Goal: Task Accomplishment & Management: Use online tool/utility

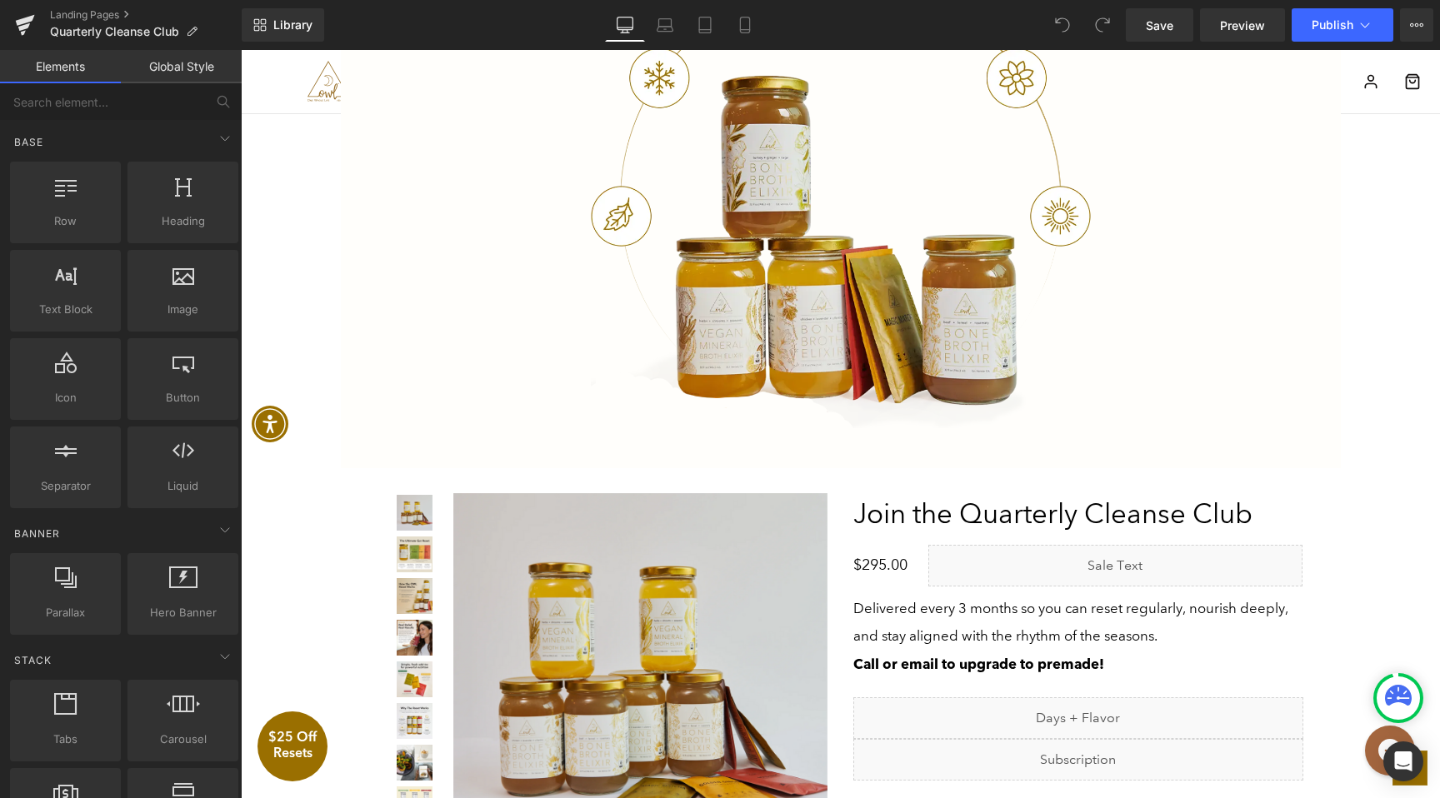
scroll to position [3390, 0]
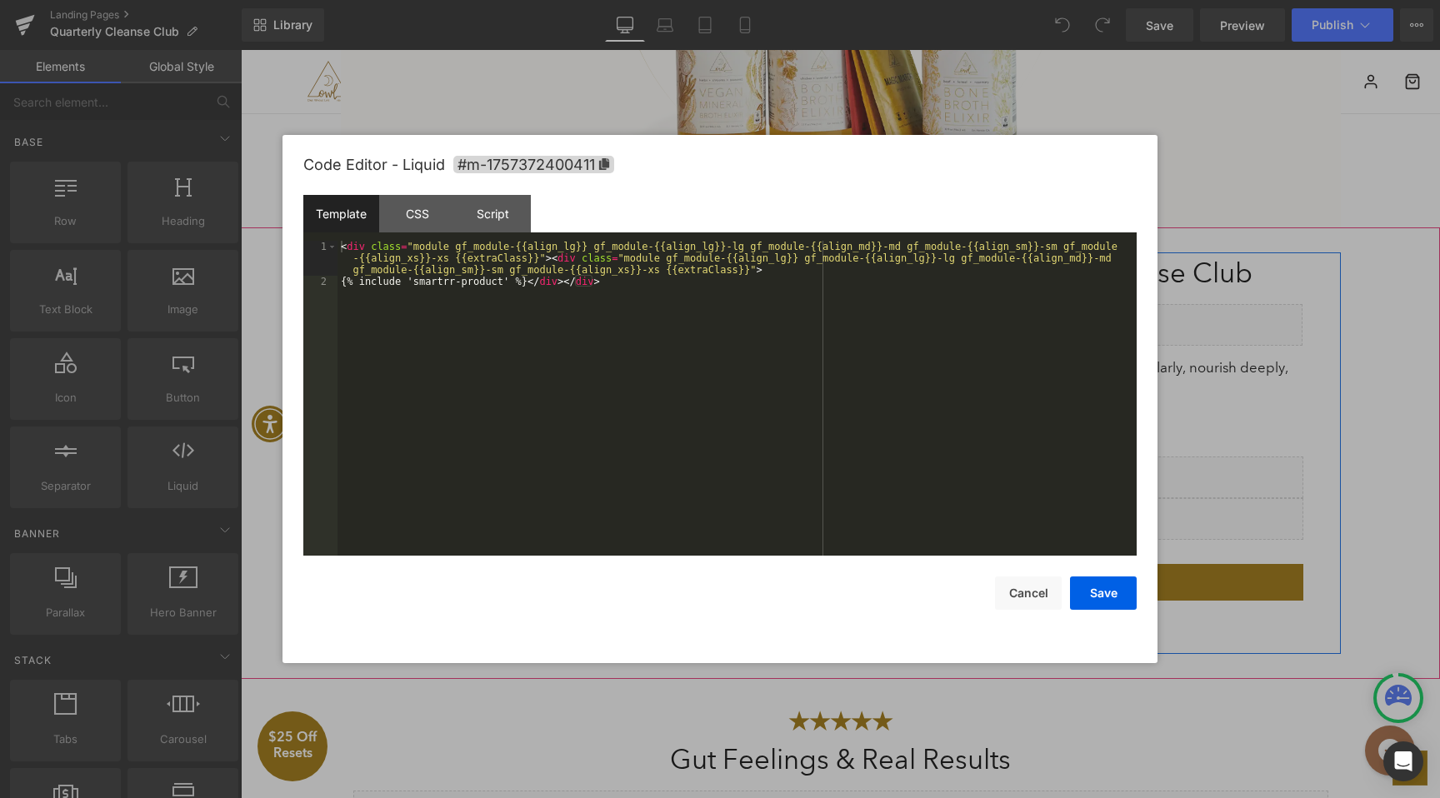
click at [1097, 508] on div "Liquid" at bounding box center [1078, 519] width 450 height 42
click at [404, 223] on div "CSS" at bounding box center [417, 214] width 76 height 38
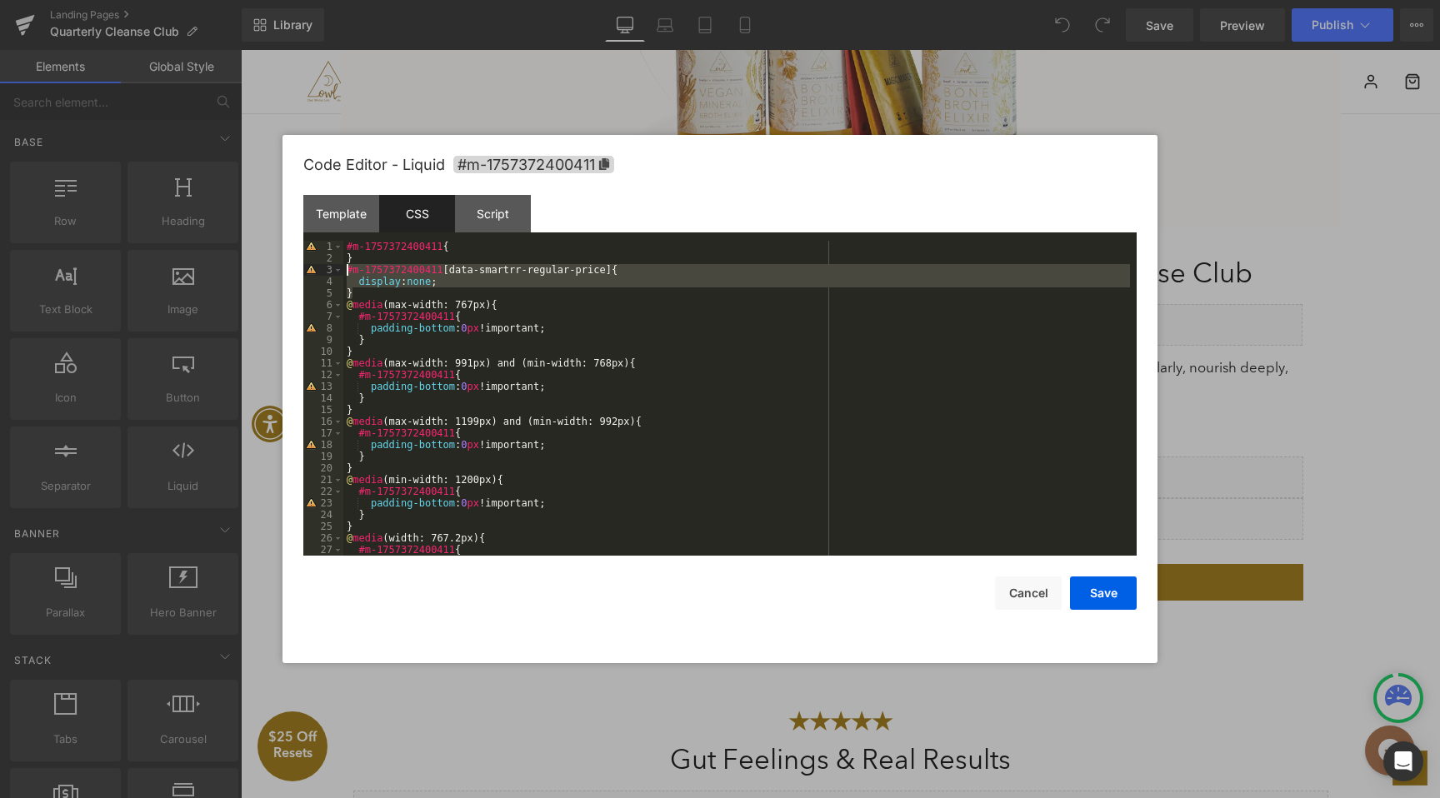
drag, startPoint x: 406, startPoint y: 295, endPoint x: 330, endPoint y: 273, distance: 78.9
click at [330, 273] on pre "1 2 3 4 5 6 7 8 9 10 11 12 13 14 15 16 17 18 19 20 21 22 23 24 25 26 27 28 #m-1…" at bounding box center [719, 398] width 833 height 315
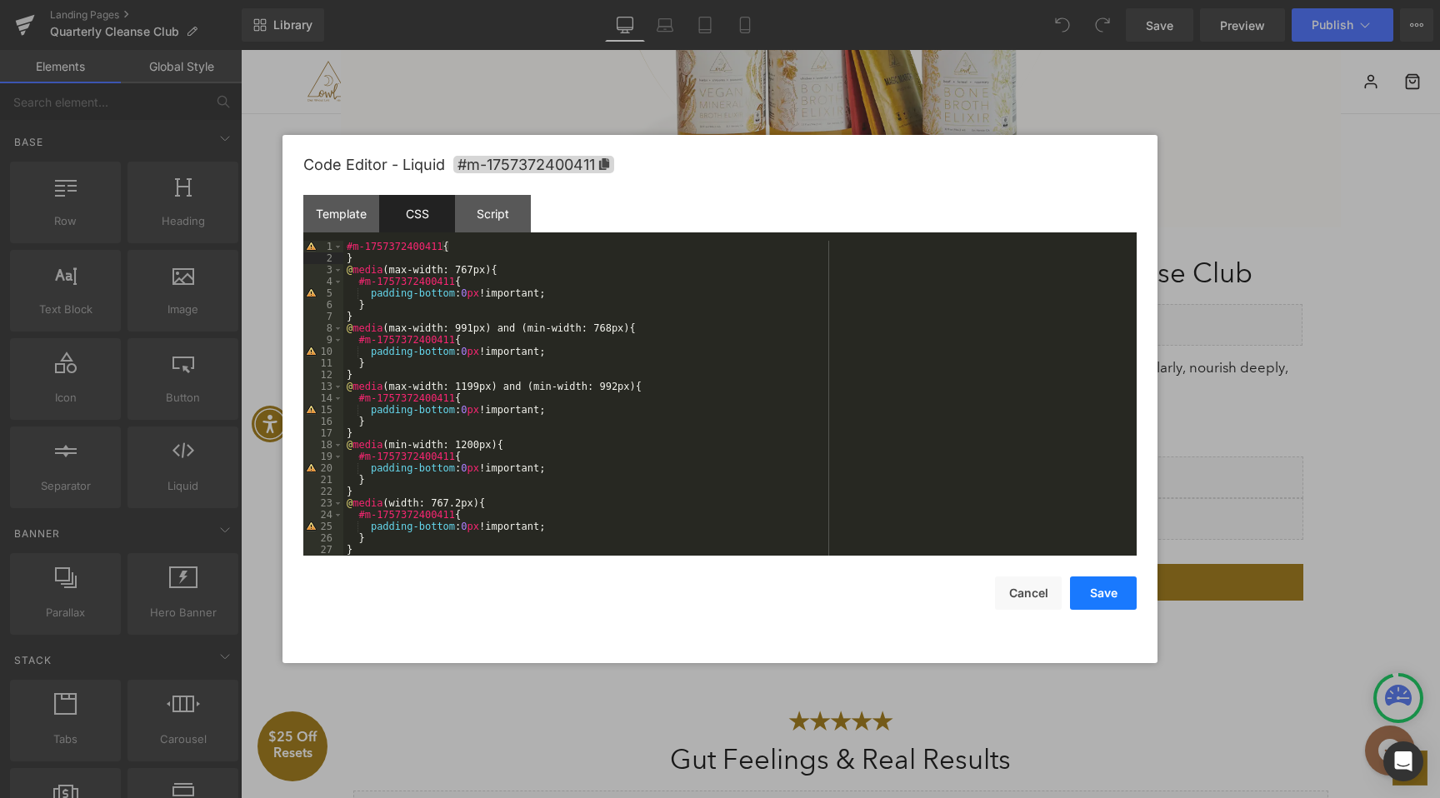
click at [1110, 595] on button "Save" at bounding box center [1103, 593] width 67 height 33
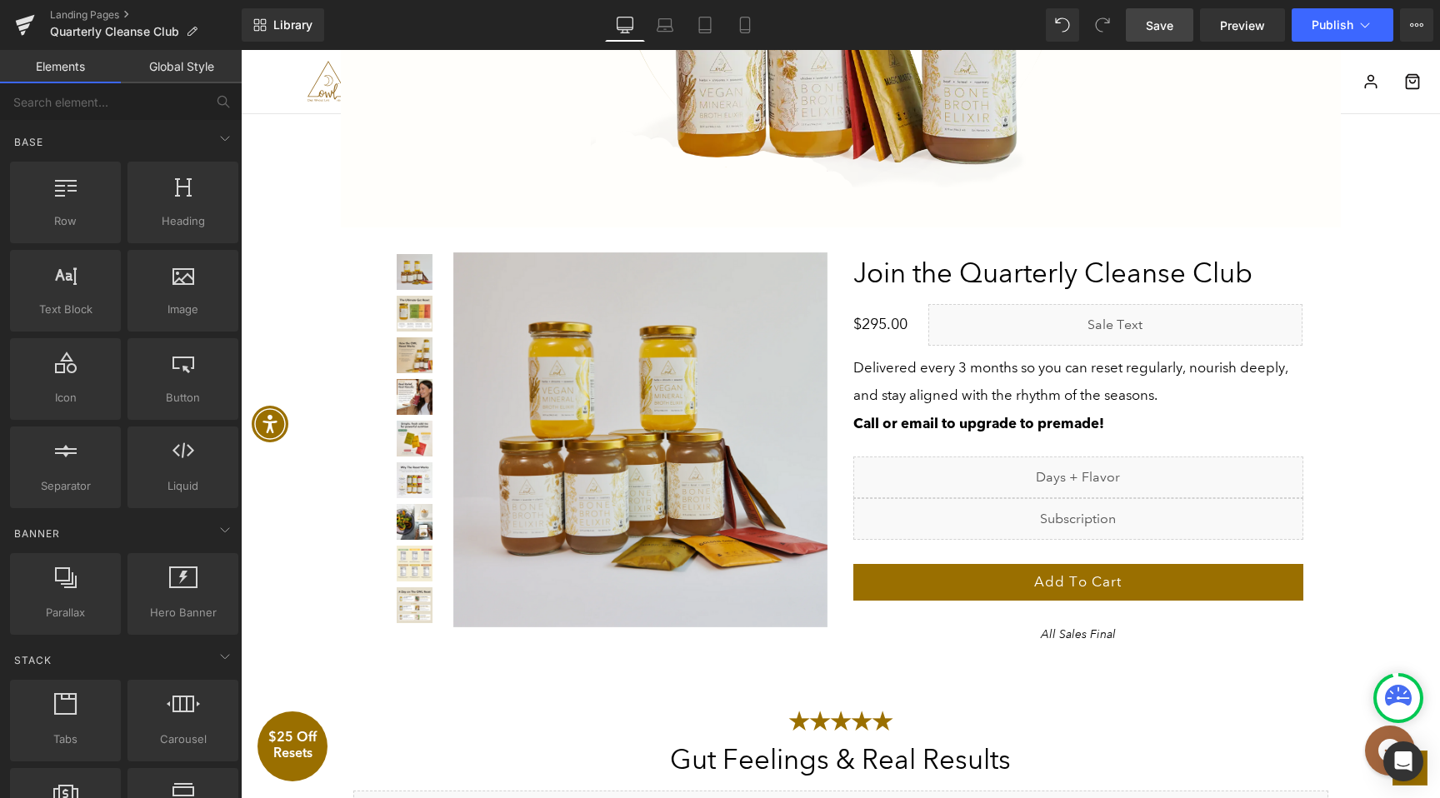
click at [1159, 28] on span "Save" at bounding box center [1160, 26] width 28 height 18
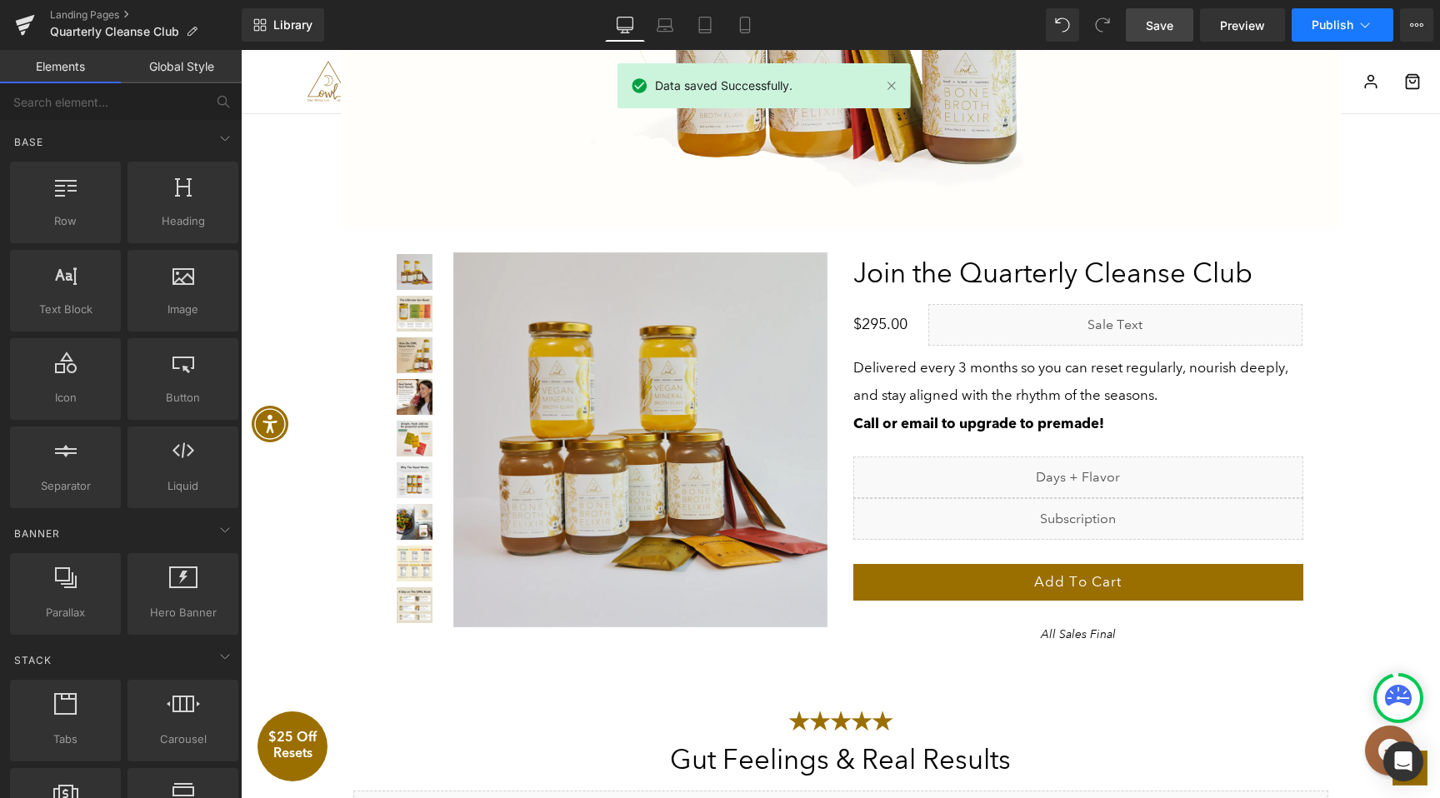
click at [1325, 24] on span "Publish" at bounding box center [1333, 24] width 42 height 13
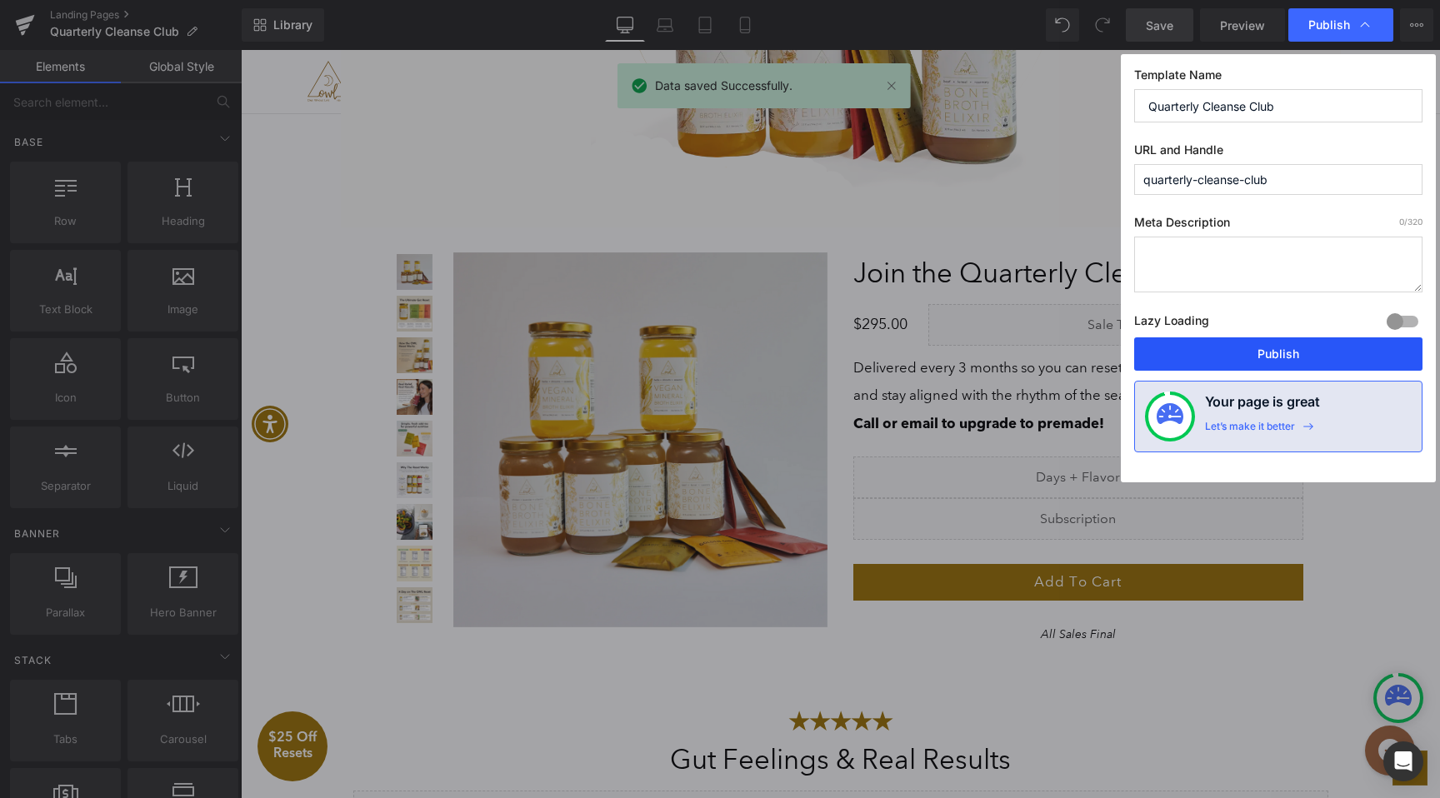
click at [1249, 354] on button "Publish" at bounding box center [1278, 354] width 288 height 33
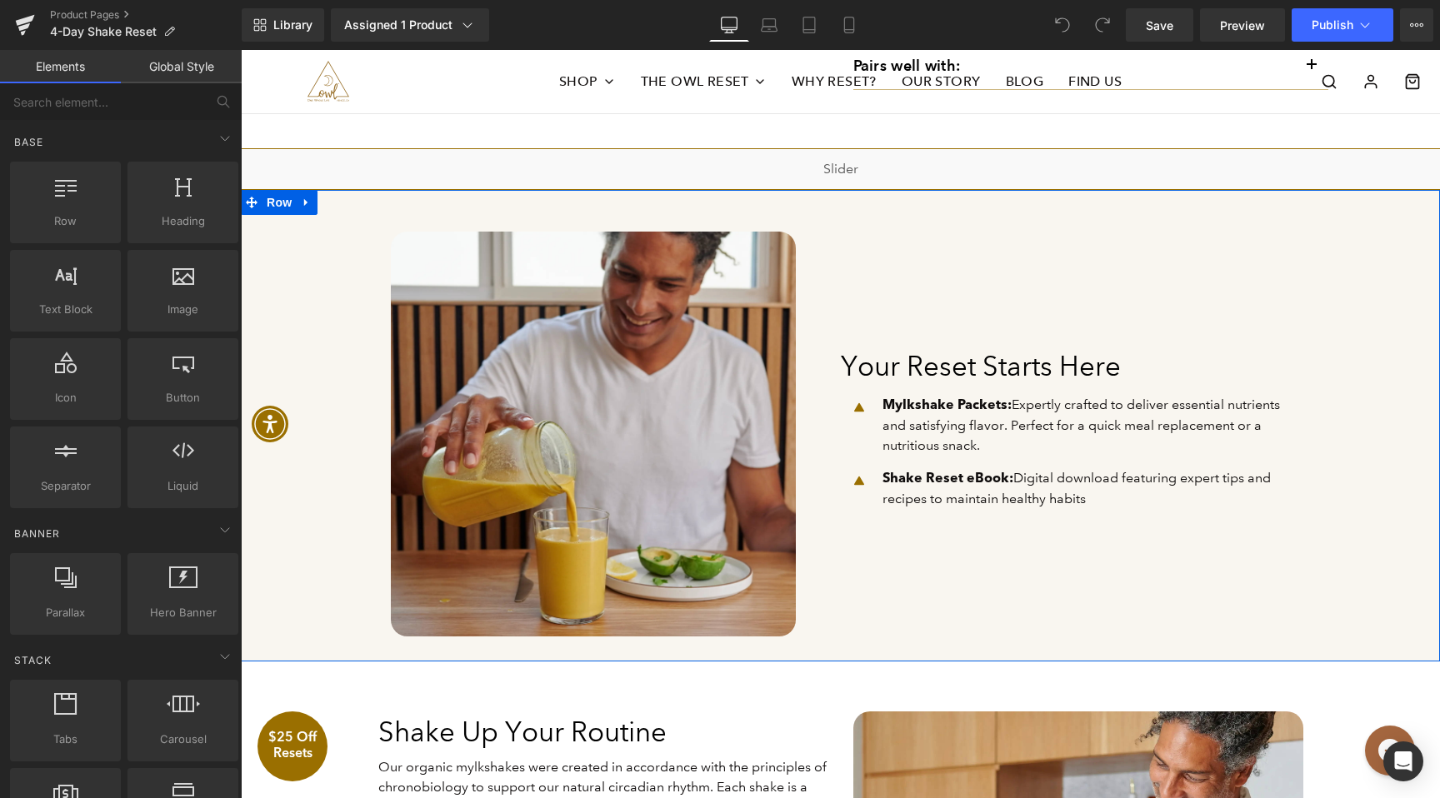
scroll to position [761, 0]
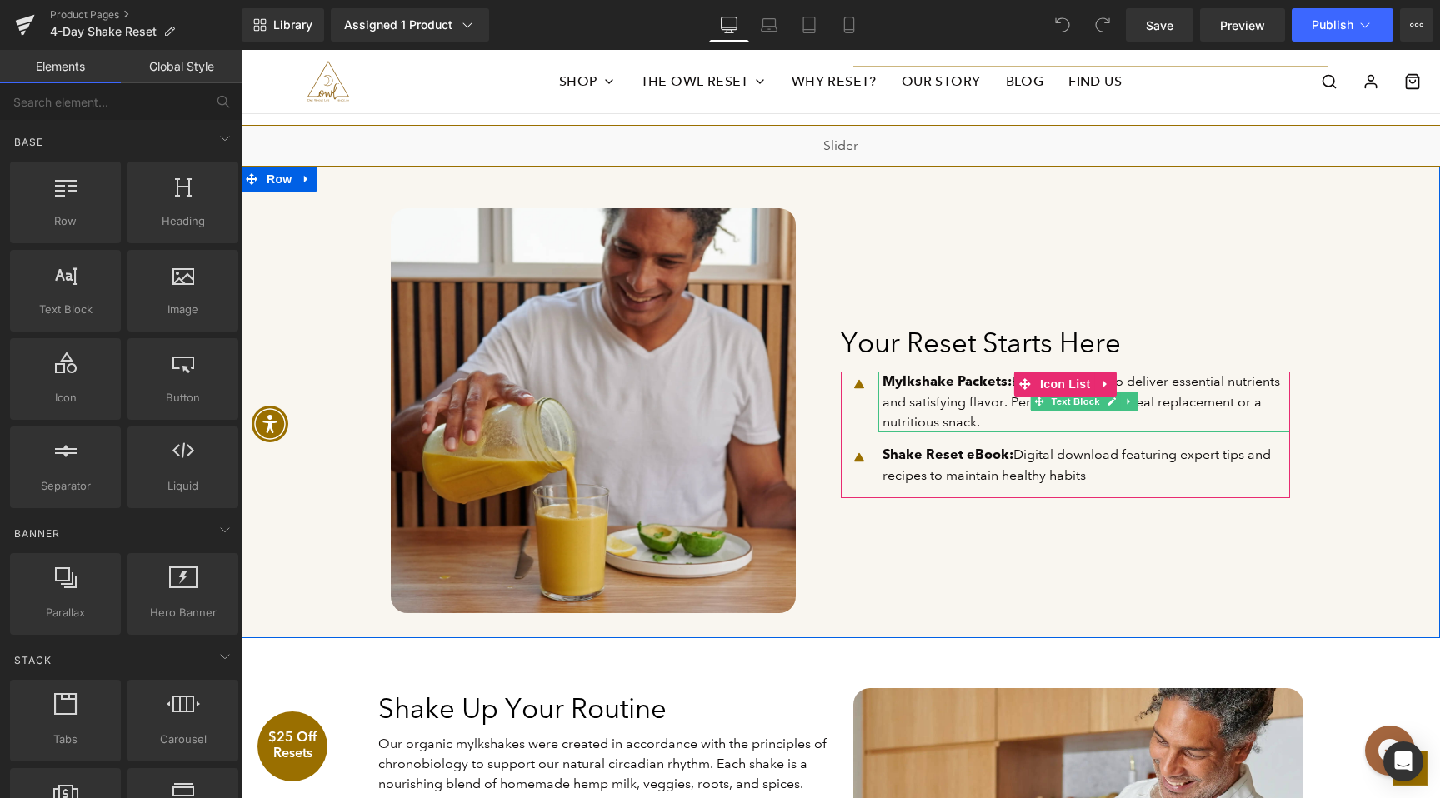
click at [977, 423] on p "Mylkshake Packets: Expertly crafted to deliver essential nutrients and satisfyi…" at bounding box center [1087, 402] width 408 height 61
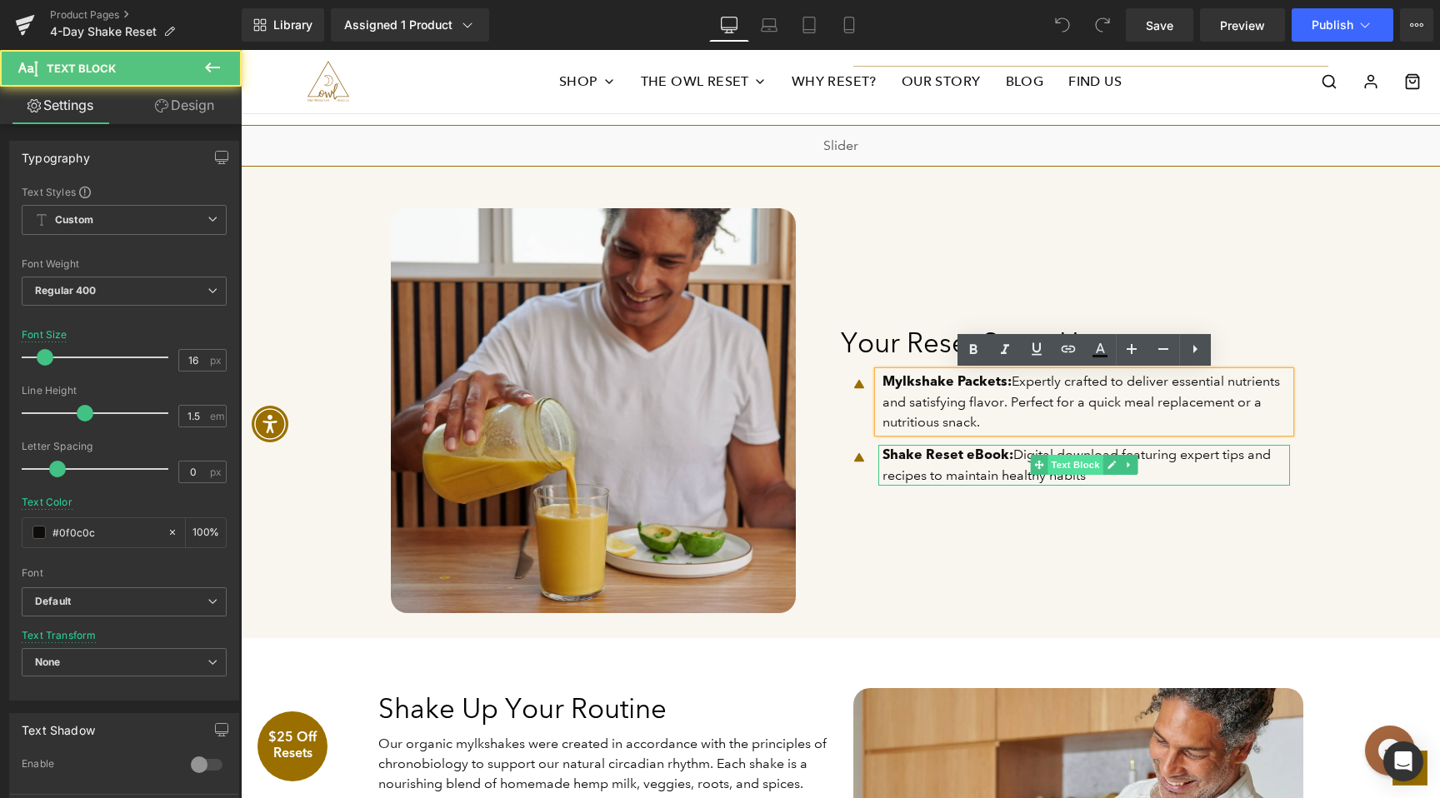
click at [1053, 473] on span "Text Block" at bounding box center [1075, 465] width 55 height 20
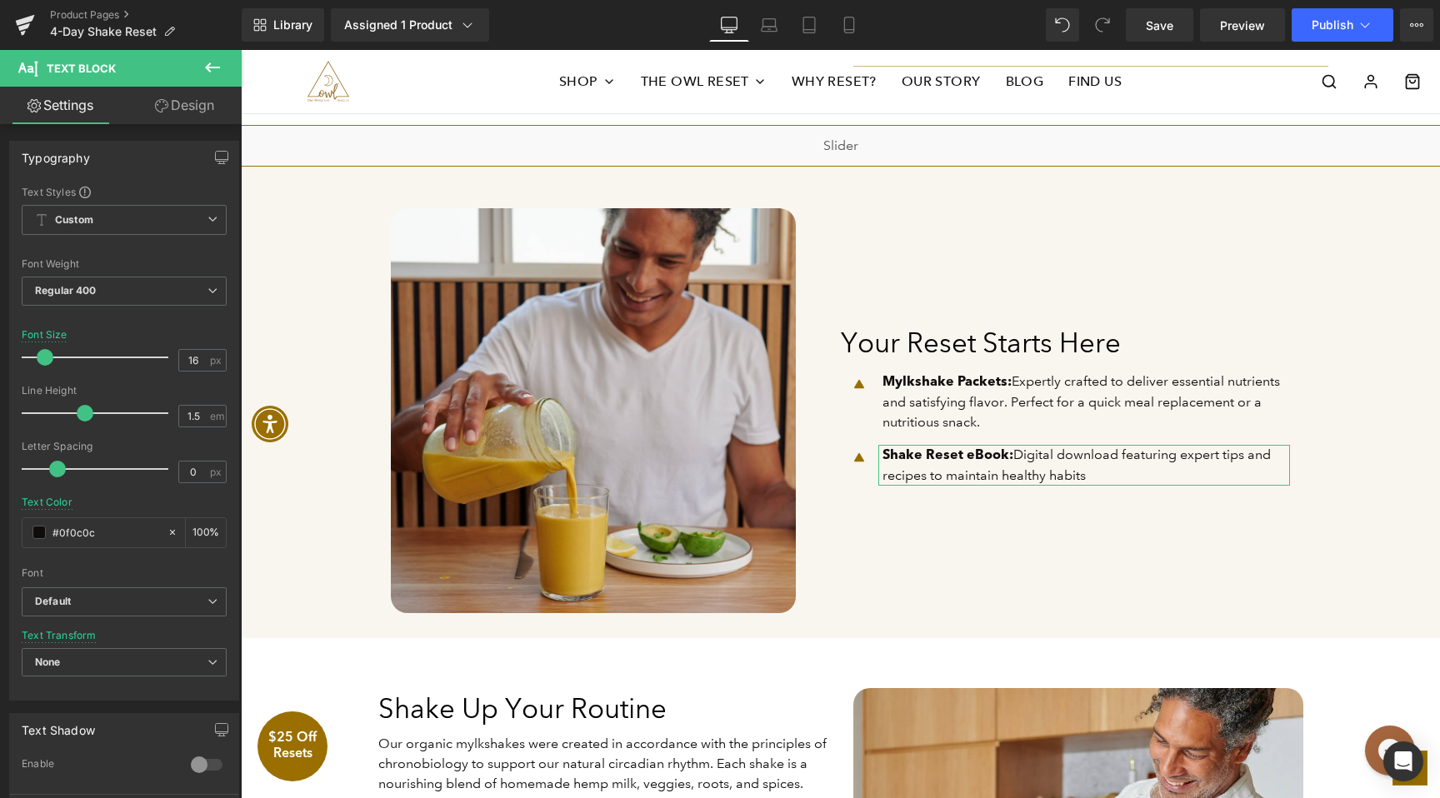
click at [192, 98] on link "Design" at bounding box center [184, 106] width 121 height 38
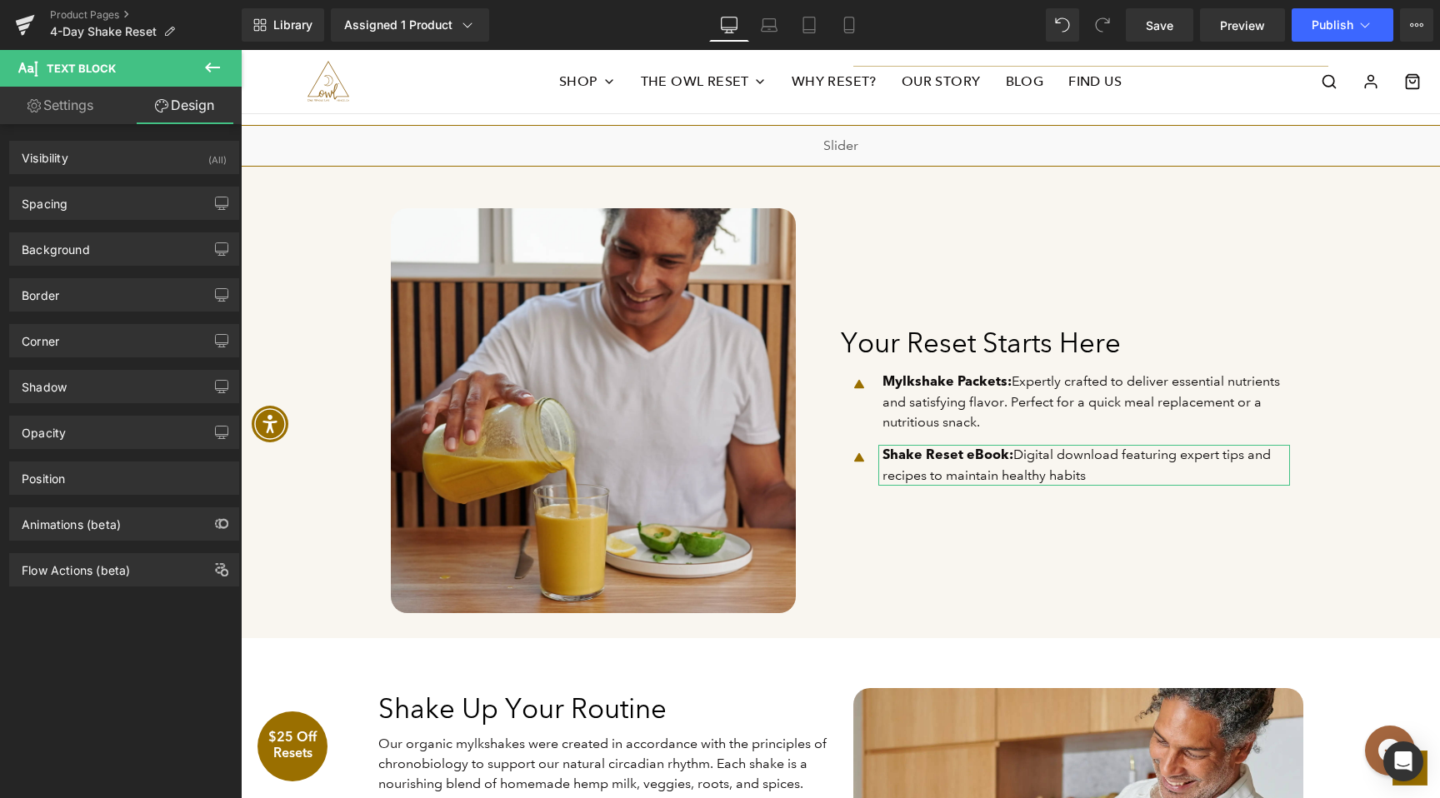
click at [98, 111] on link "Settings" at bounding box center [60, 106] width 121 height 38
type input "100"
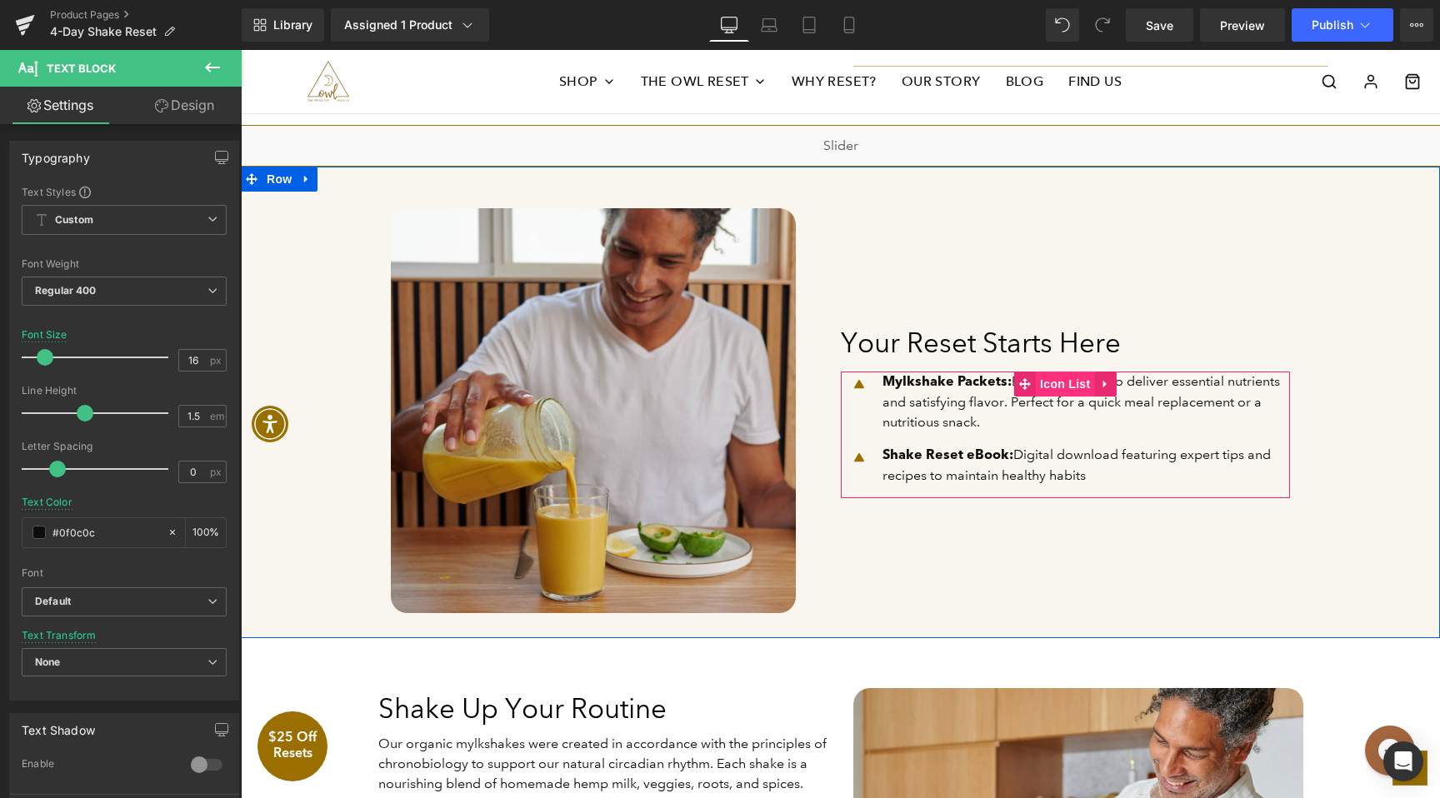
click at [1054, 382] on span "Icon List" at bounding box center [1065, 384] width 58 height 25
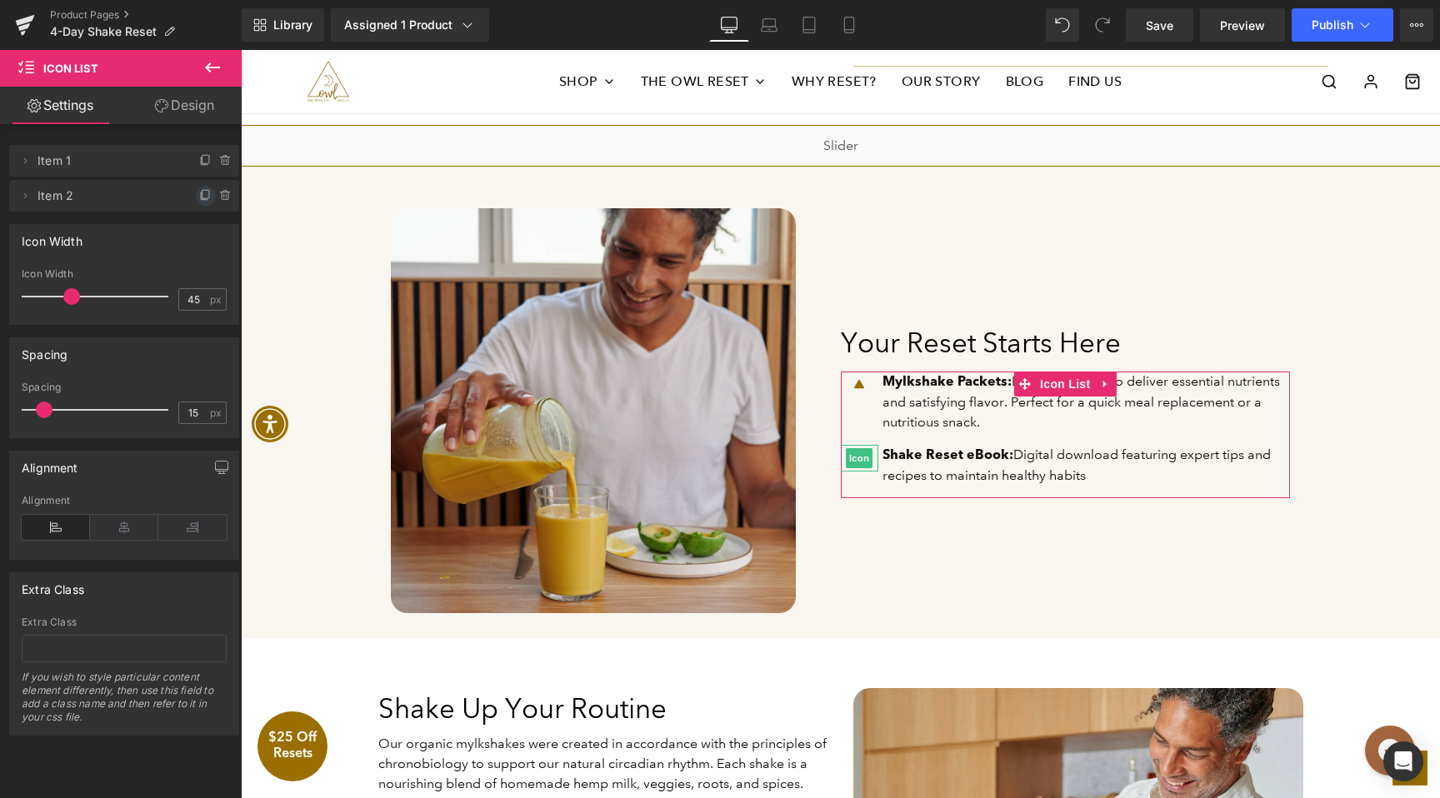
click at [202, 192] on icon at bounding box center [205, 195] width 13 height 13
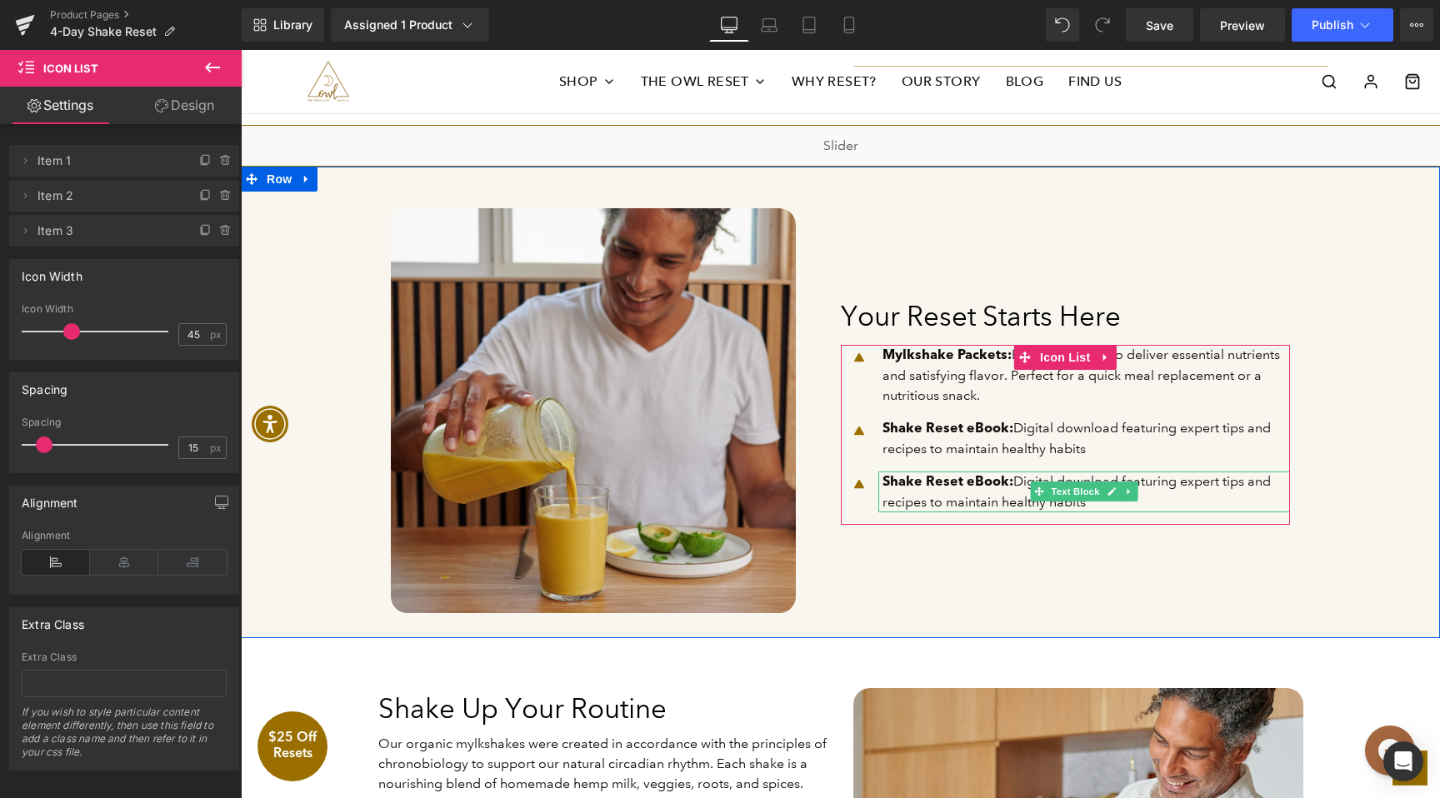
click at [1017, 491] on span "Shake Reset eBook: Digital download featuring expert tips and recipes to mainta…" at bounding box center [1077, 491] width 388 height 37
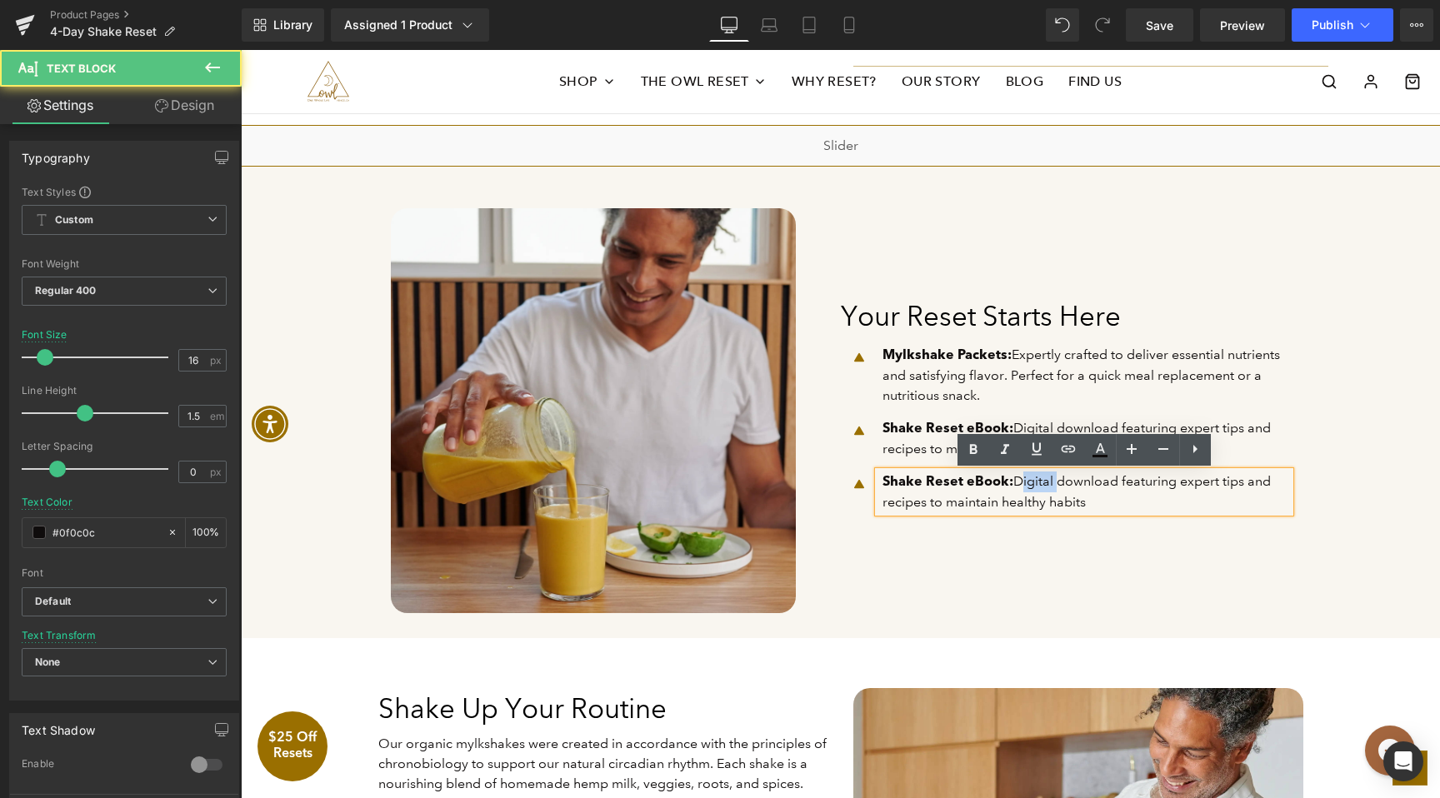
click at [1017, 491] on span "Shake Reset eBook: Digital download featuring expert tips and recipes to mainta…" at bounding box center [1077, 491] width 388 height 37
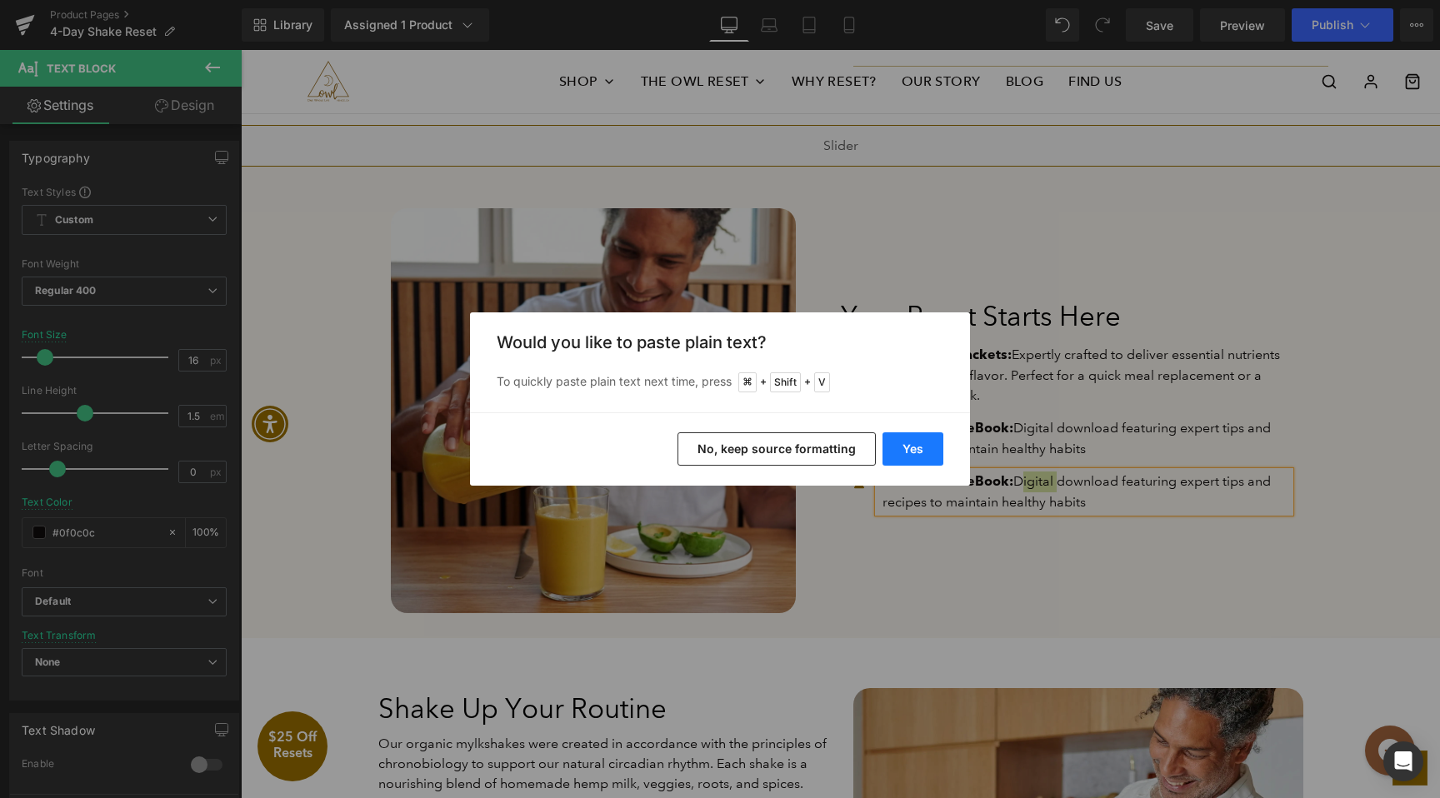
click at [917, 448] on button "Yes" at bounding box center [913, 449] width 61 height 33
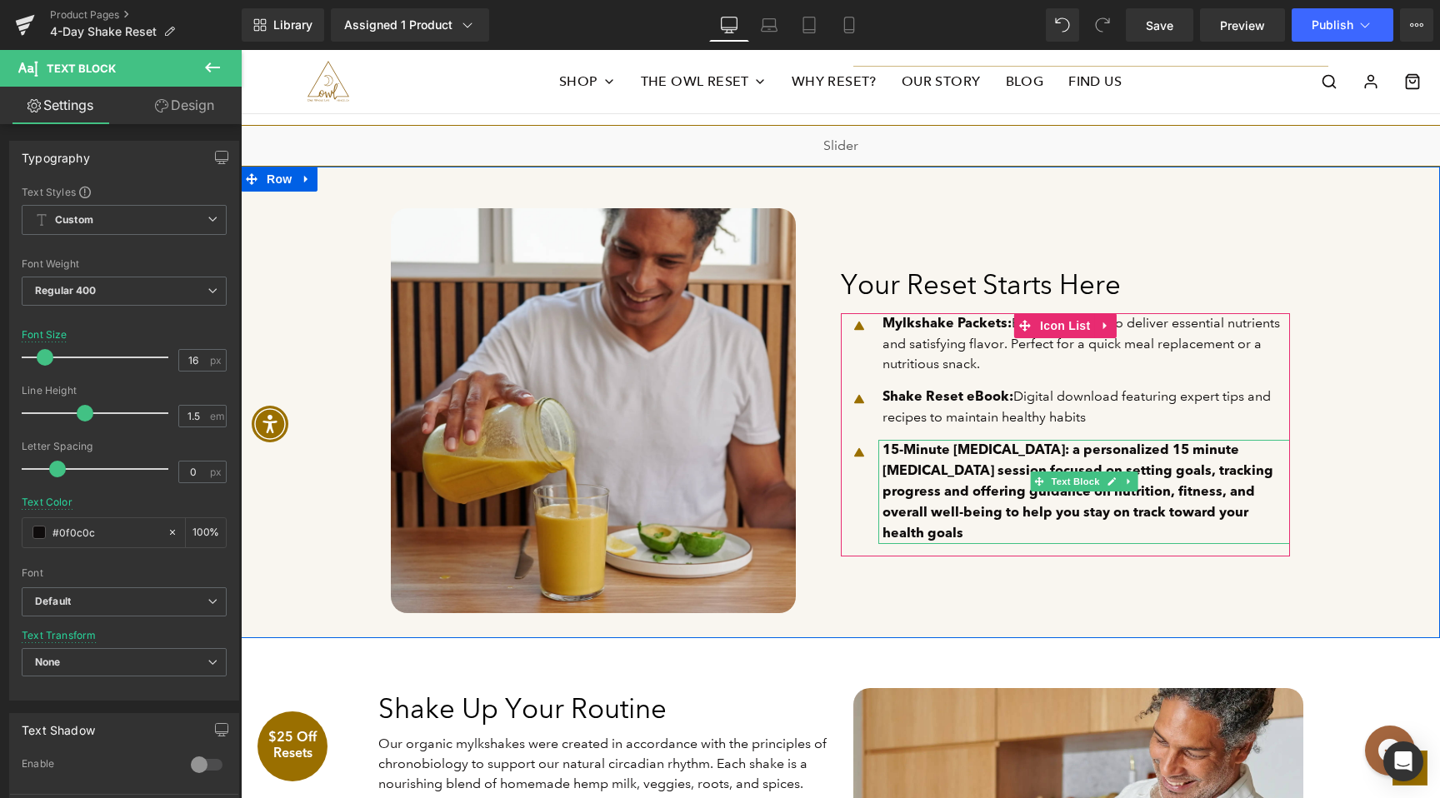
click at [1087, 517] on p "15-Minute Health Coaching: a personalized 15 minute health coaching session foc…" at bounding box center [1087, 492] width 408 height 104
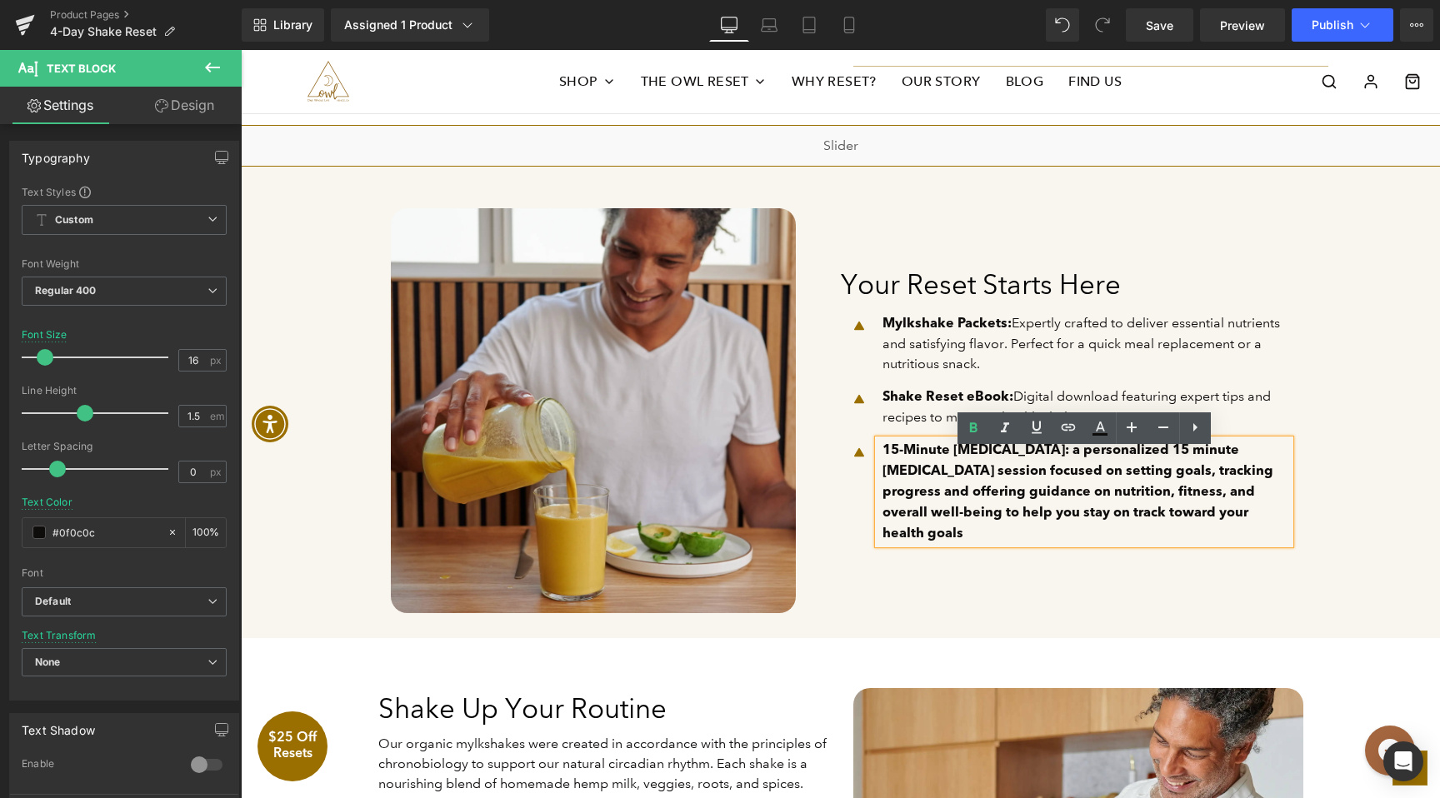
drag, startPoint x: 1266, startPoint y: 532, endPoint x: 1068, endPoint y: 468, distance: 208.5
click at [1068, 468] on p "15-Minute Health Coaching: a personalized 15 minute health coaching session foc…" at bounding box center [1087, 492] width 408 height 104
click at [972, 434] on icon at bounding box center [974, 428] width 20 height 20
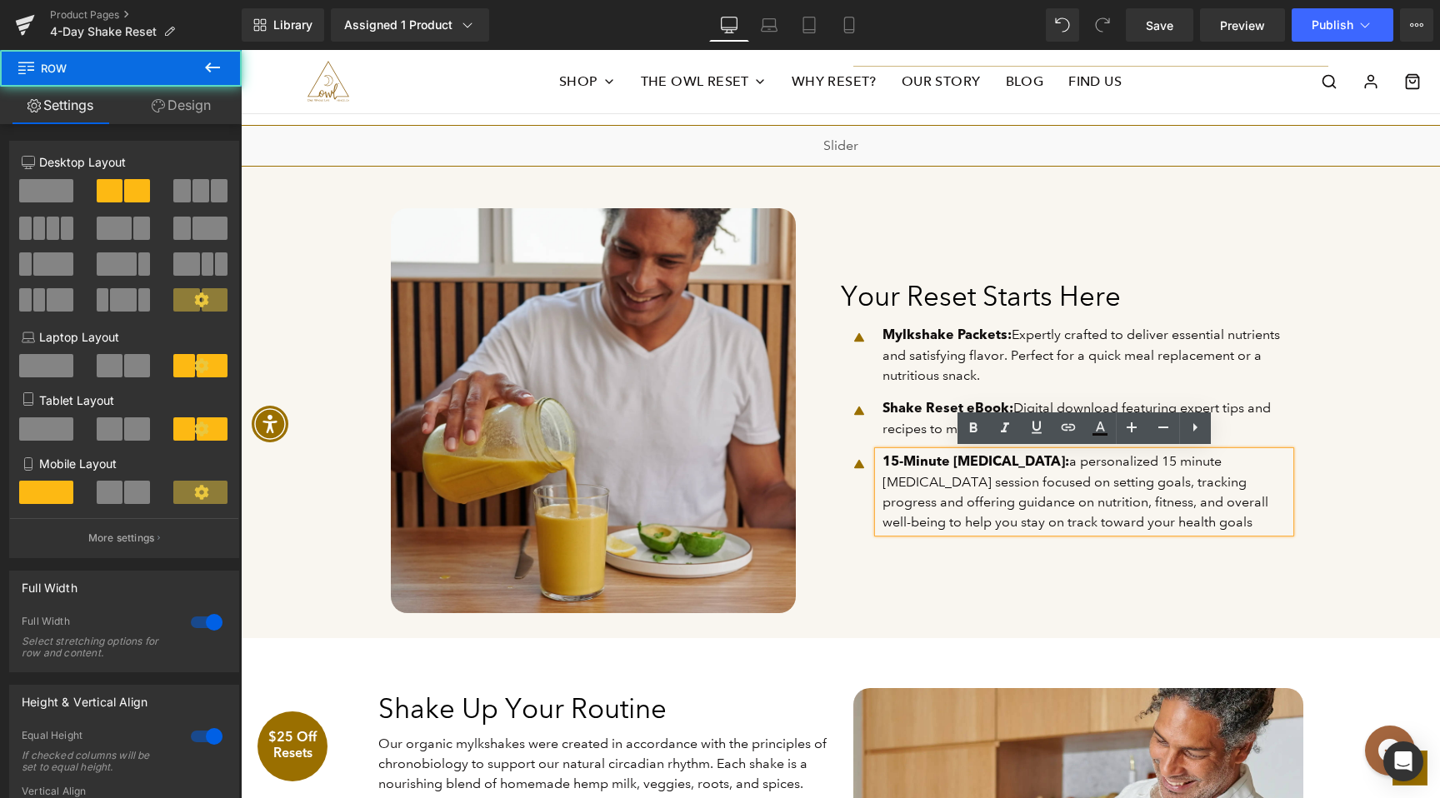
click at [1238, 573] on div "Your Reset Starts Here Heading Icon Mylkshake Packets: Expertly crafted to deli…" at bounding box center [1066, 410] width 450 height 405
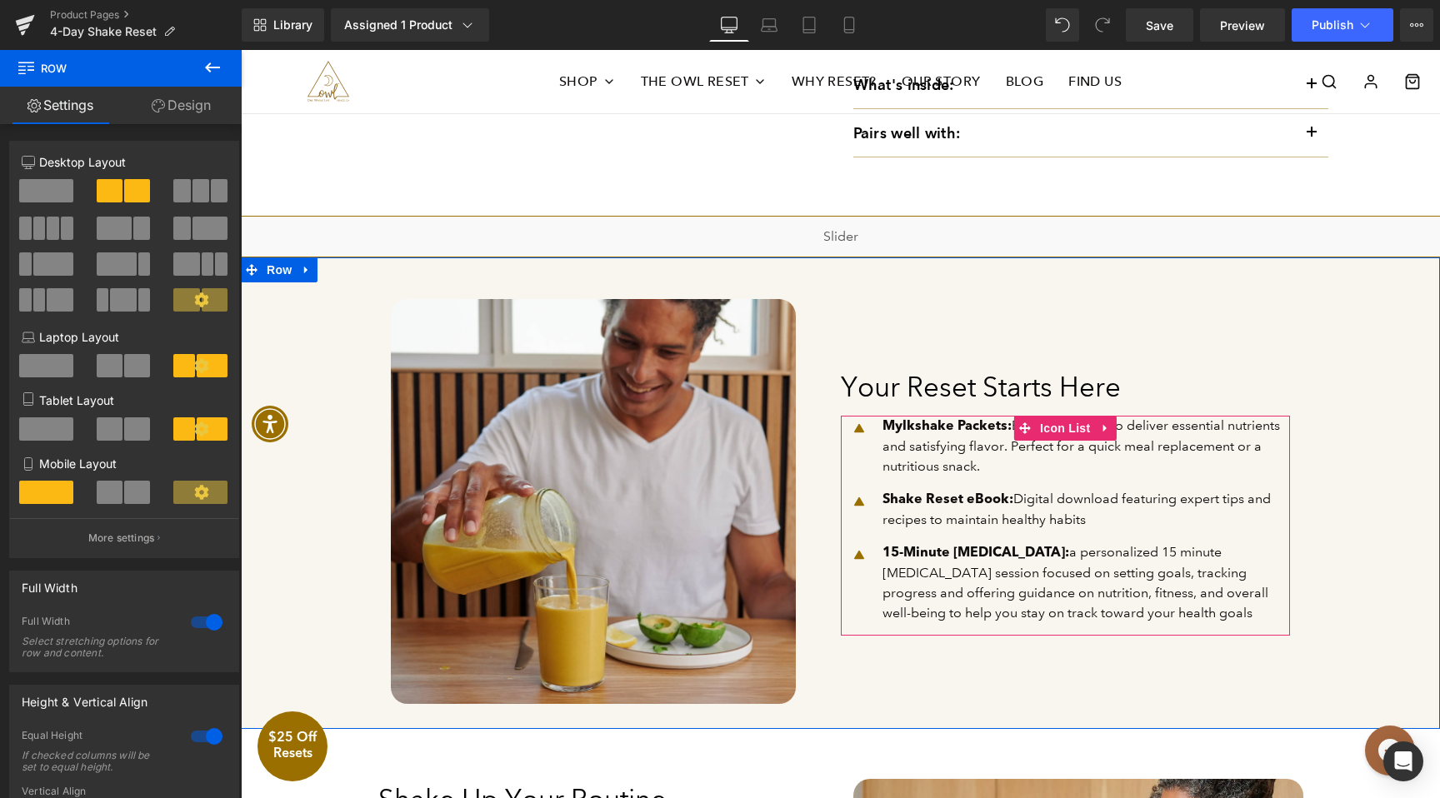
scroll to position [668, 0]
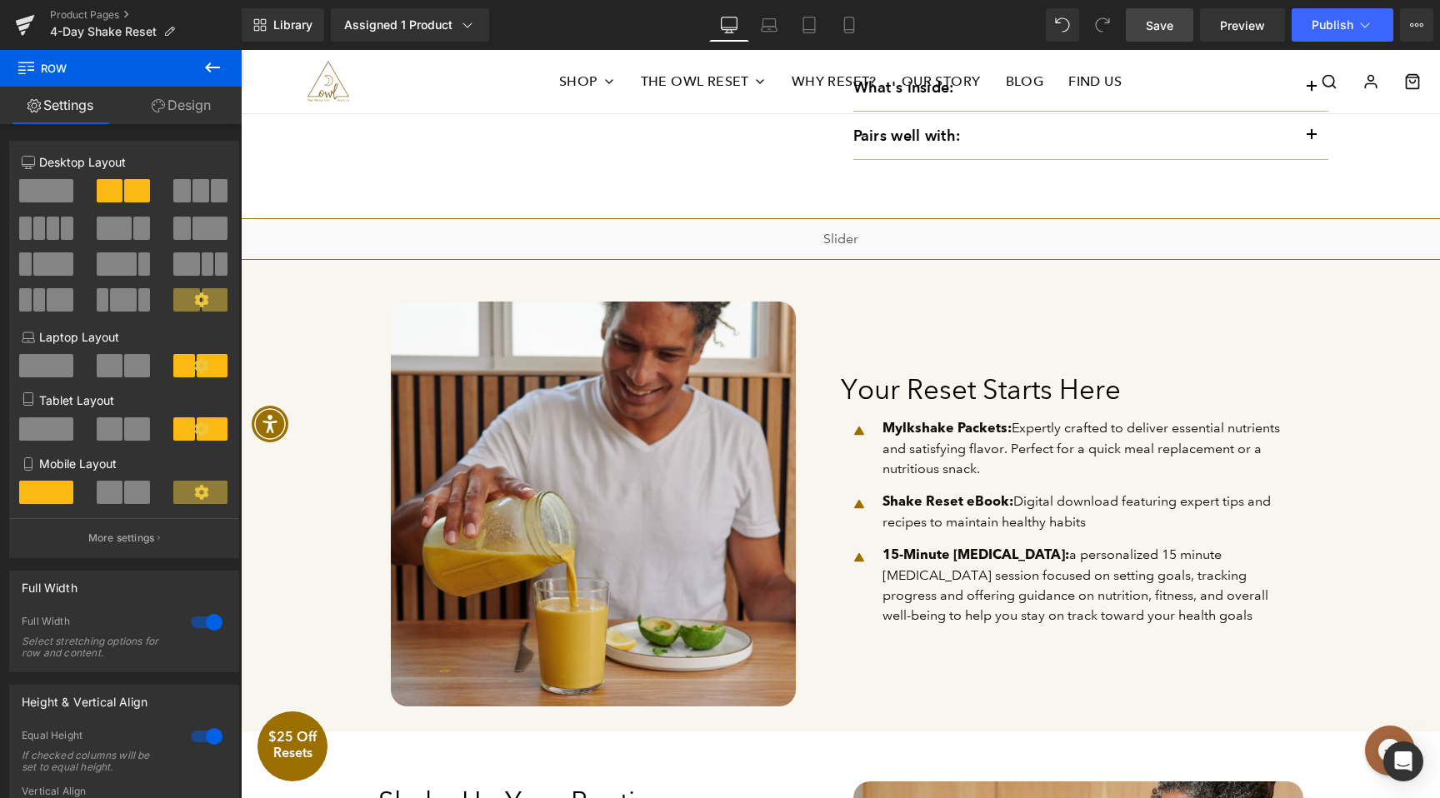
click at [1176, 22] on link "Save" at bounding box center [1160, 24] width 68 height 33
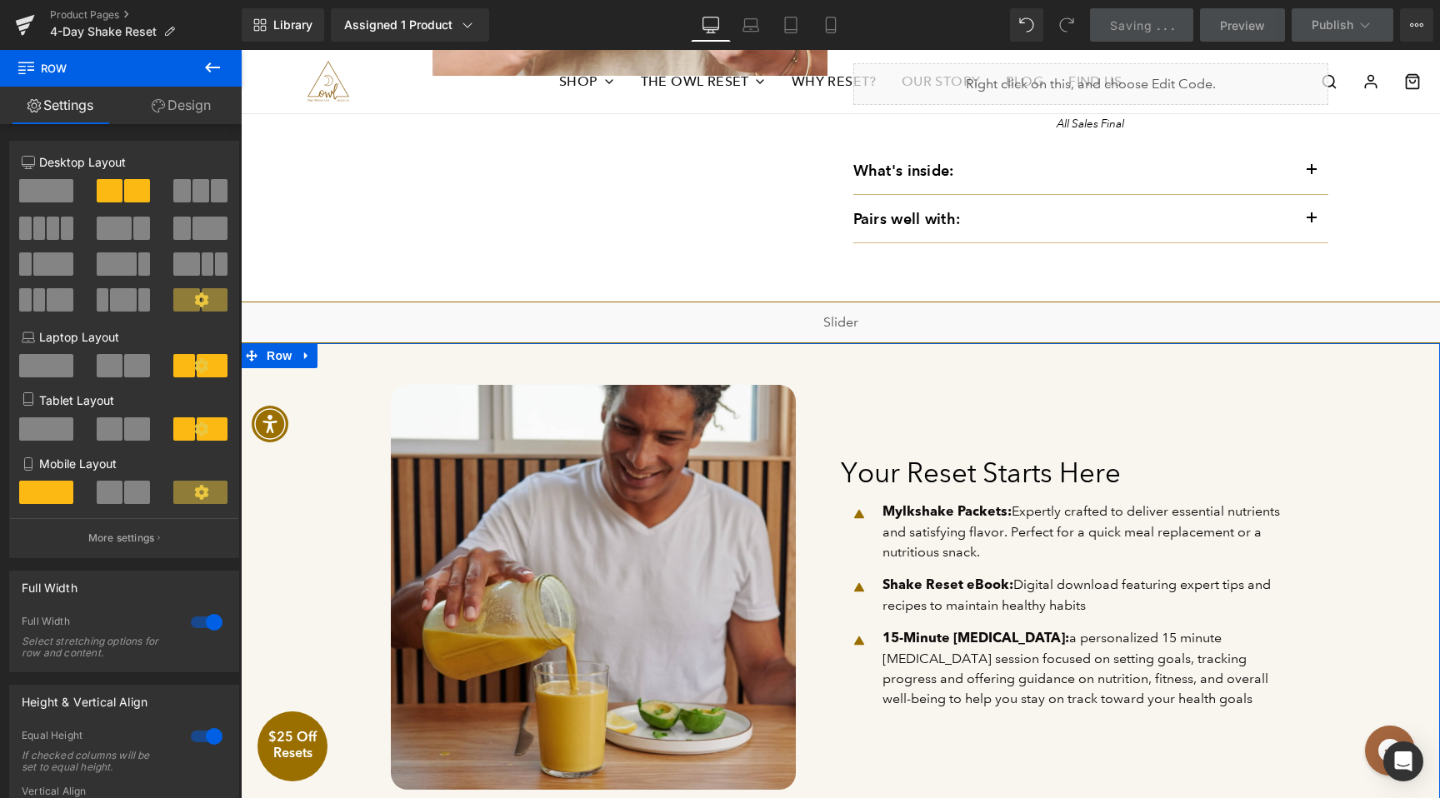
scroll to position [558, 0]
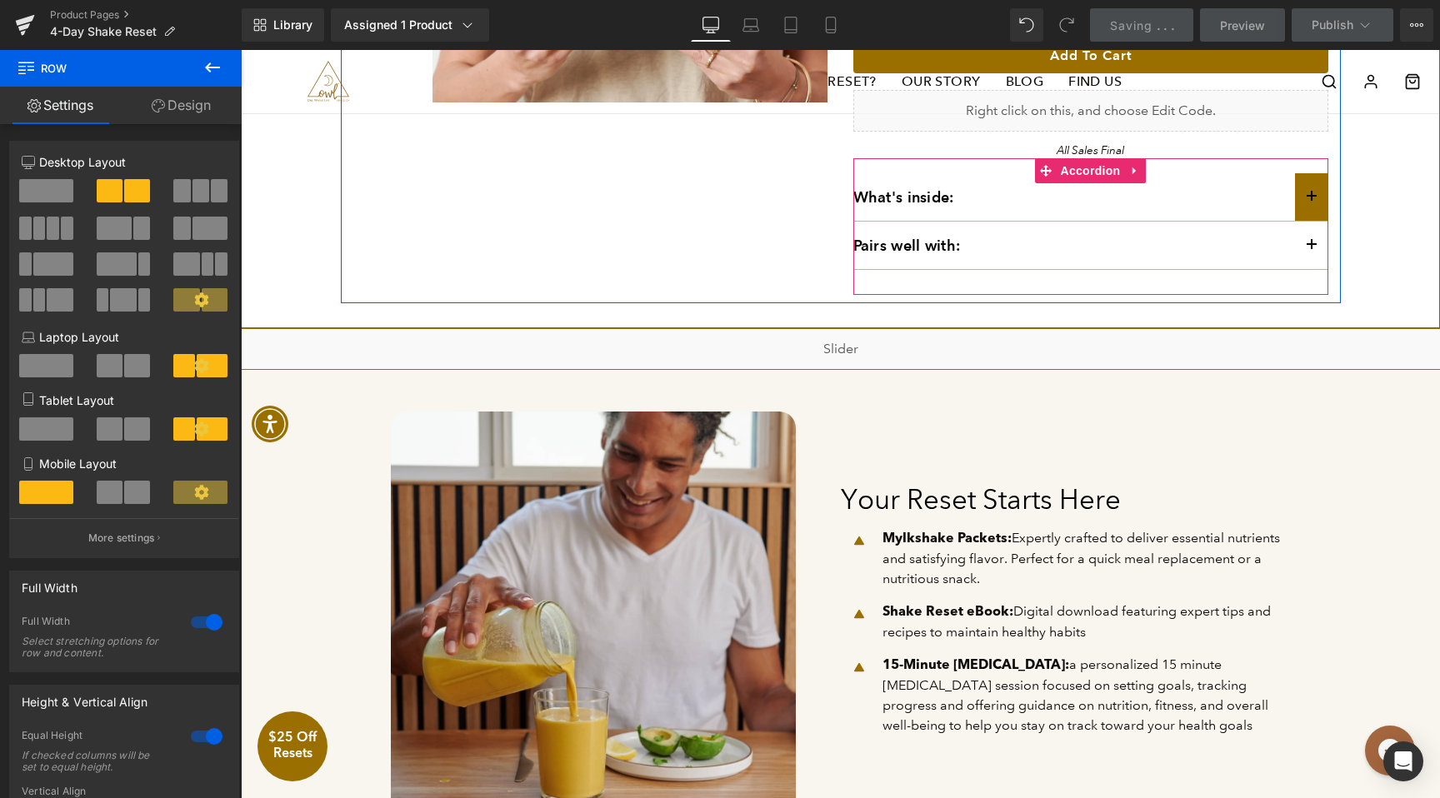
click at [1315, 197] on button "button" at bounding box center [1311, 197] width 33 height 48
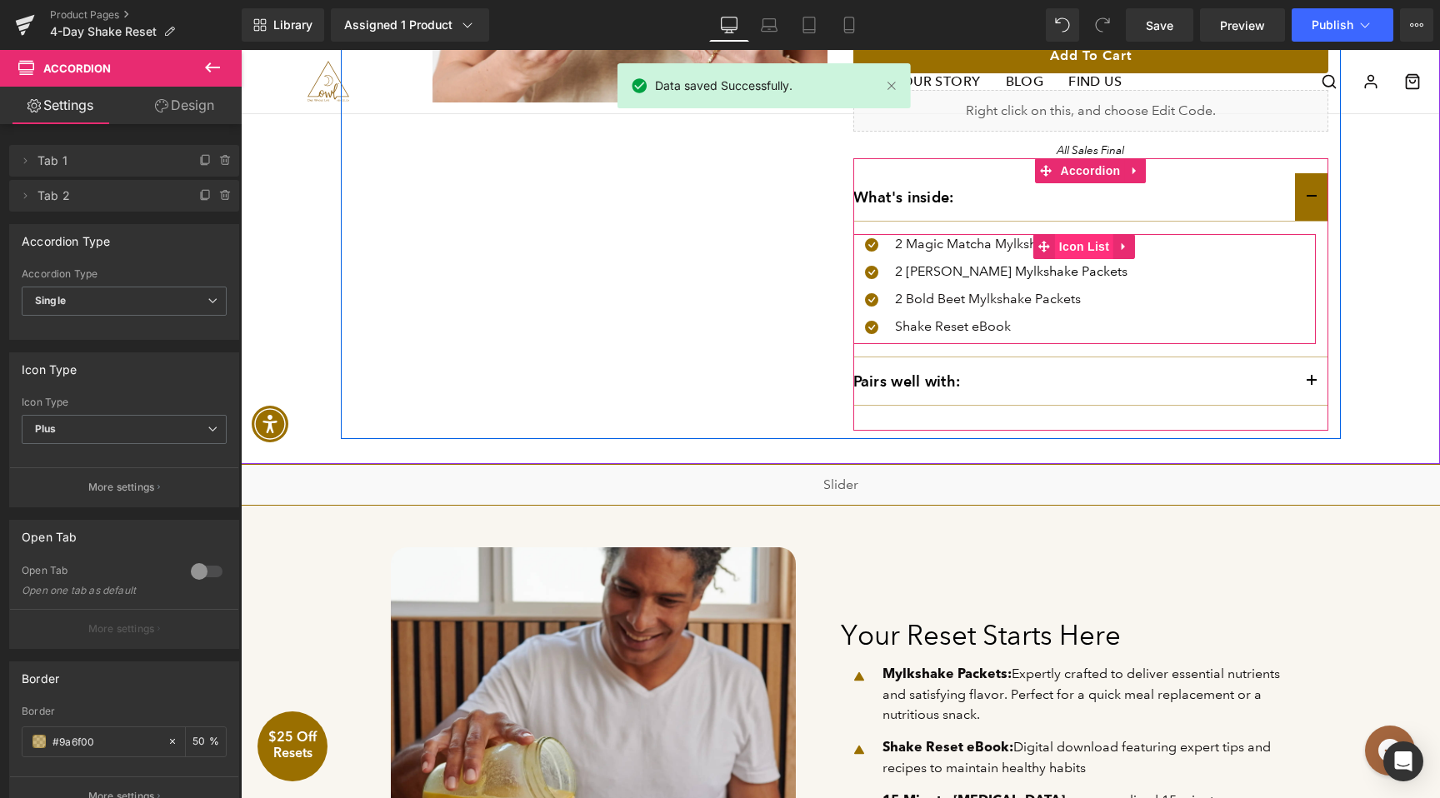
click at [1091, 245] on span "Icon List" at bounding box center [1084, 246] width 58 height 25
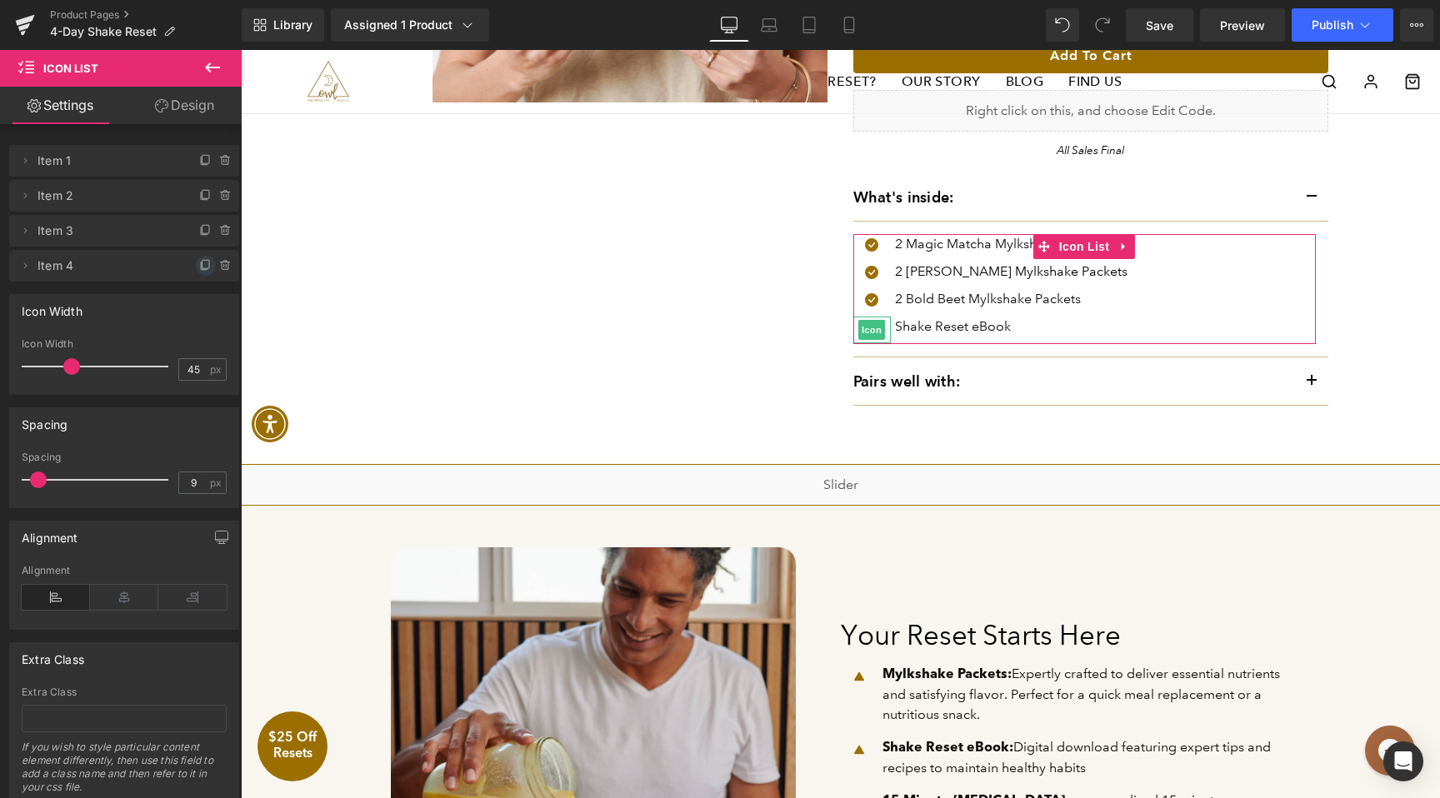
click at [201, 265] on icon at bounding box center [205, 265] width 13 height 13
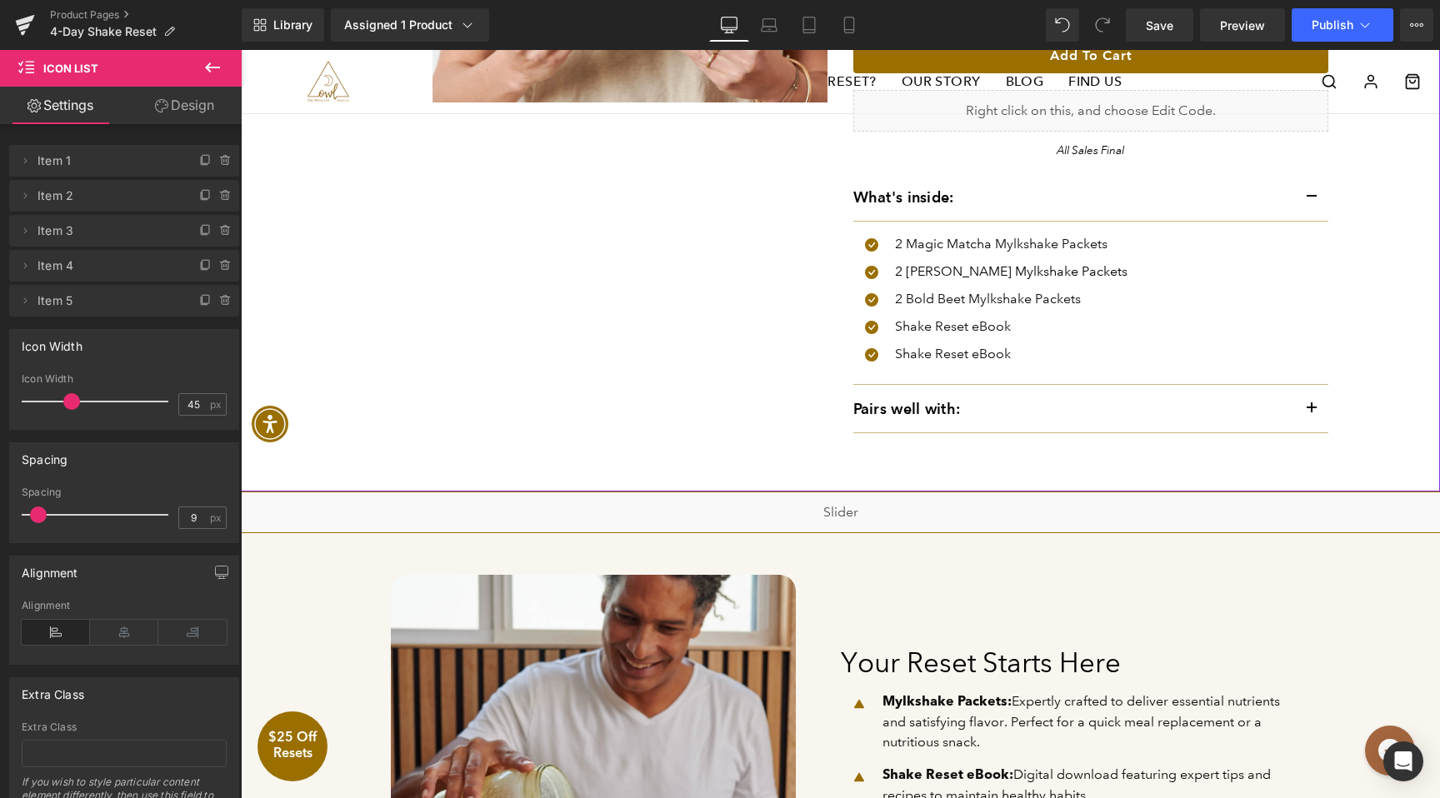
click at [959, 353] on icon at bounding box center [963, 354] width 9 height 10
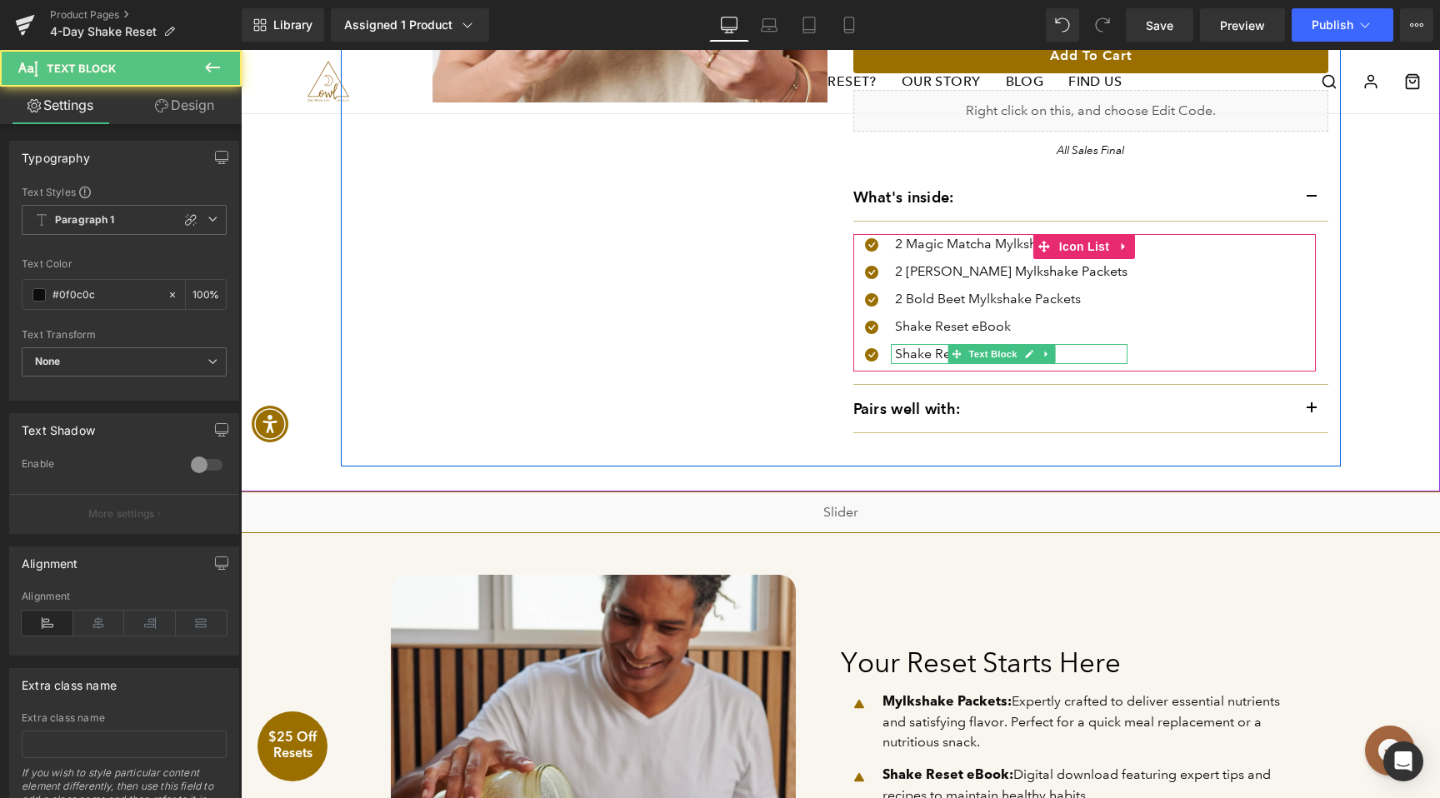
click at [916, 353] on p "Shake Reset eBook" at bounding box center [1011, 354] width 233 height 20
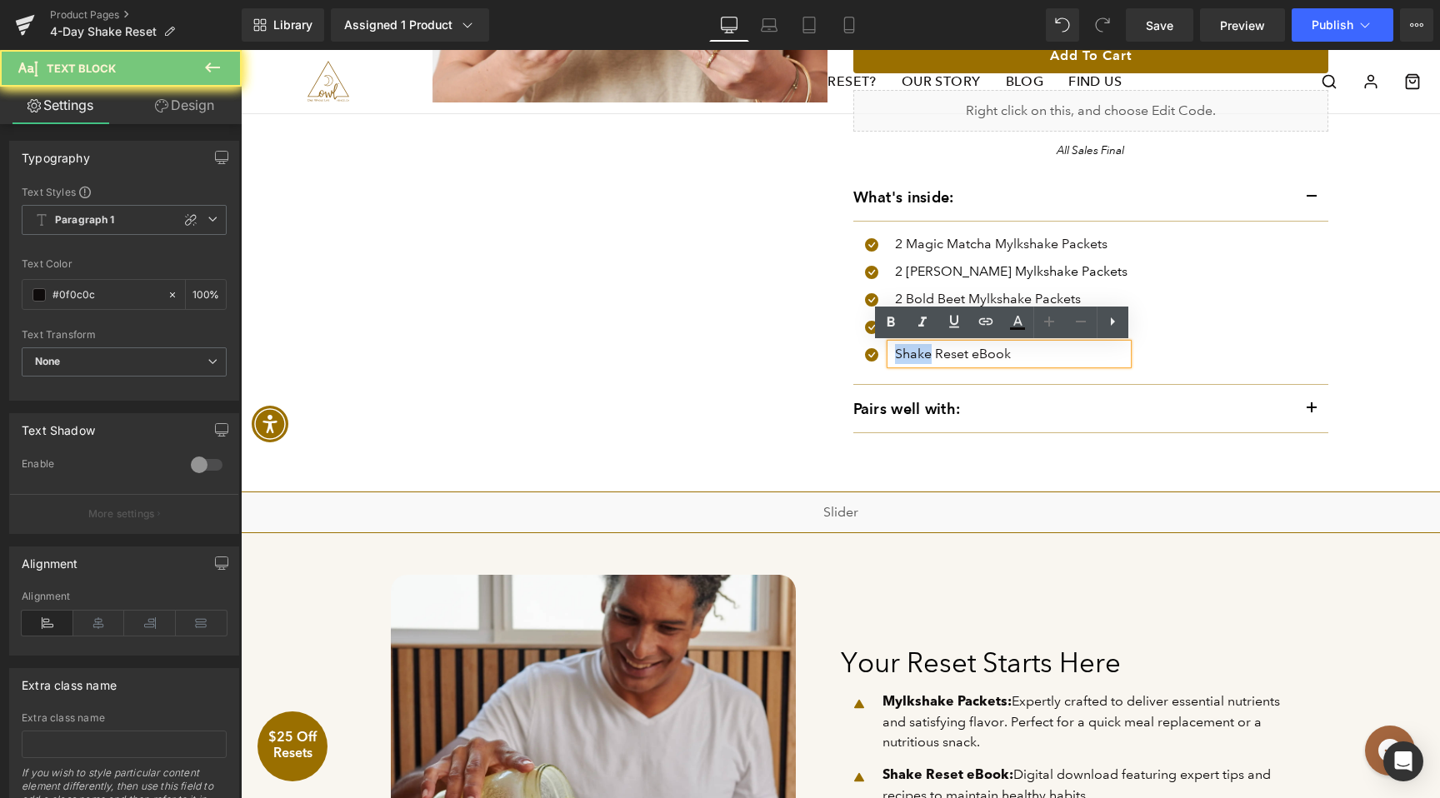
click at [916, 353] on p "Shake Reset eBook" at bounding box center [1011, 354] width 233 height 20
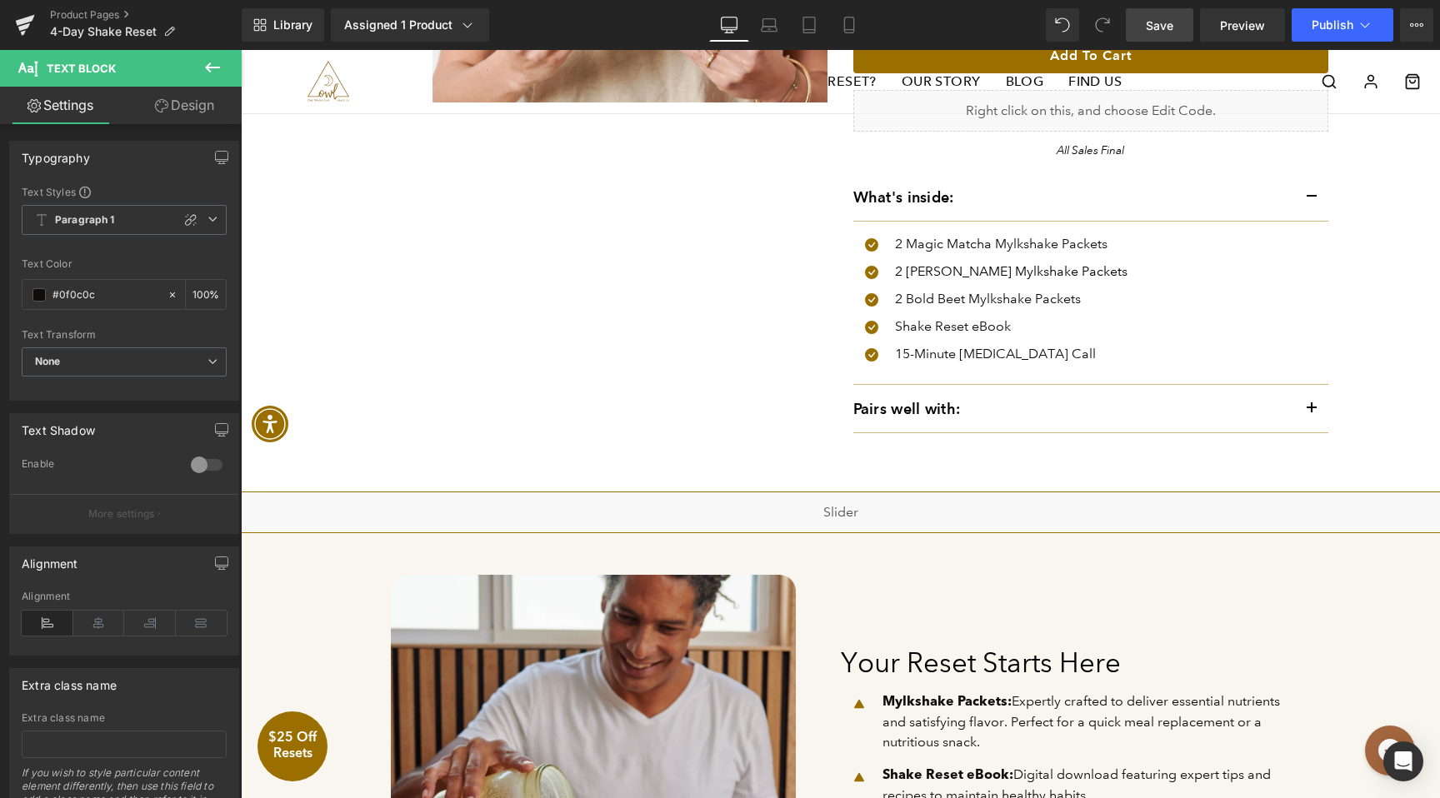
click at [1170, 28] on span "Save" at bounding box center [1160, 26] width 28 height 18
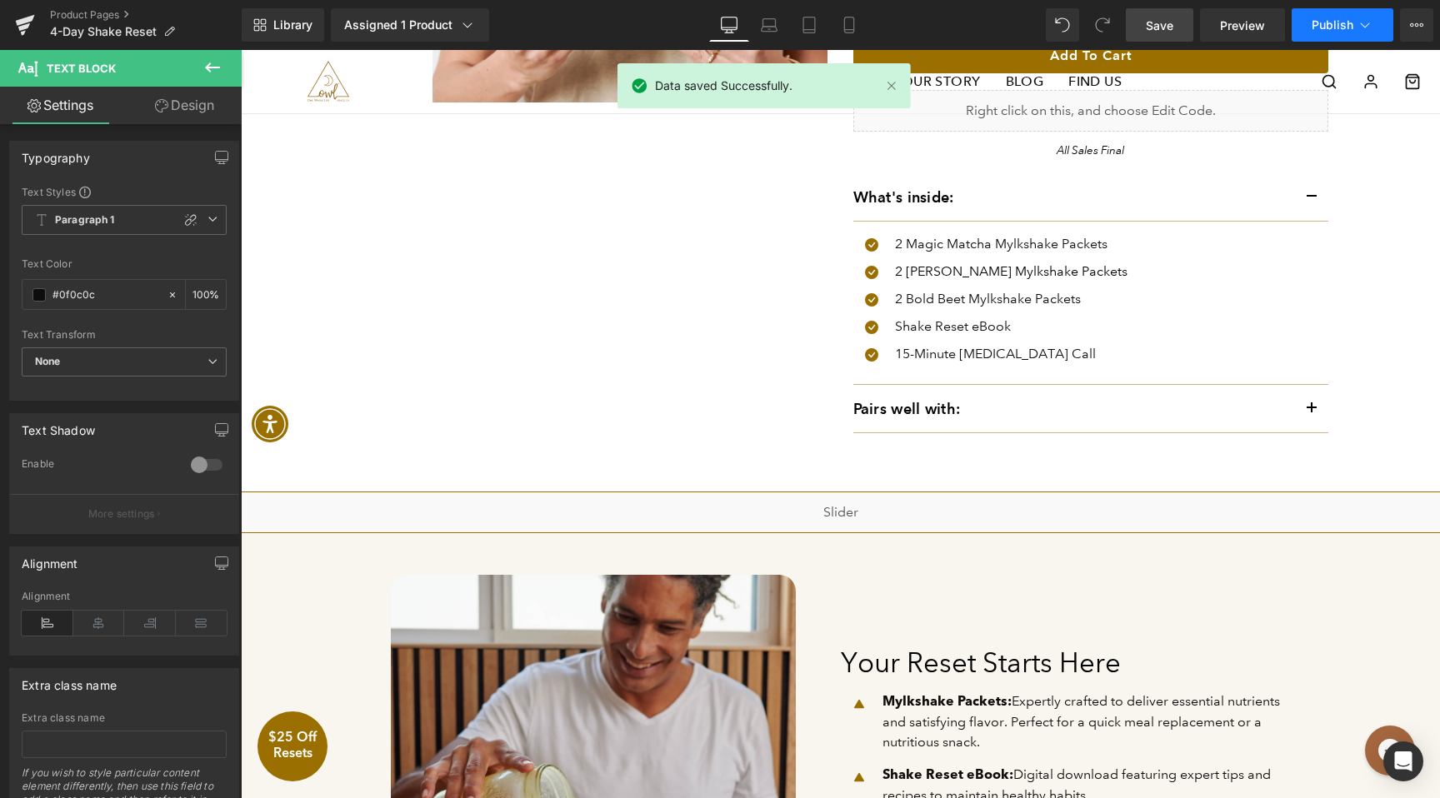
click at [1321, 32] on span "Publish" at bounding box center [1333, 24] width 42 height 13
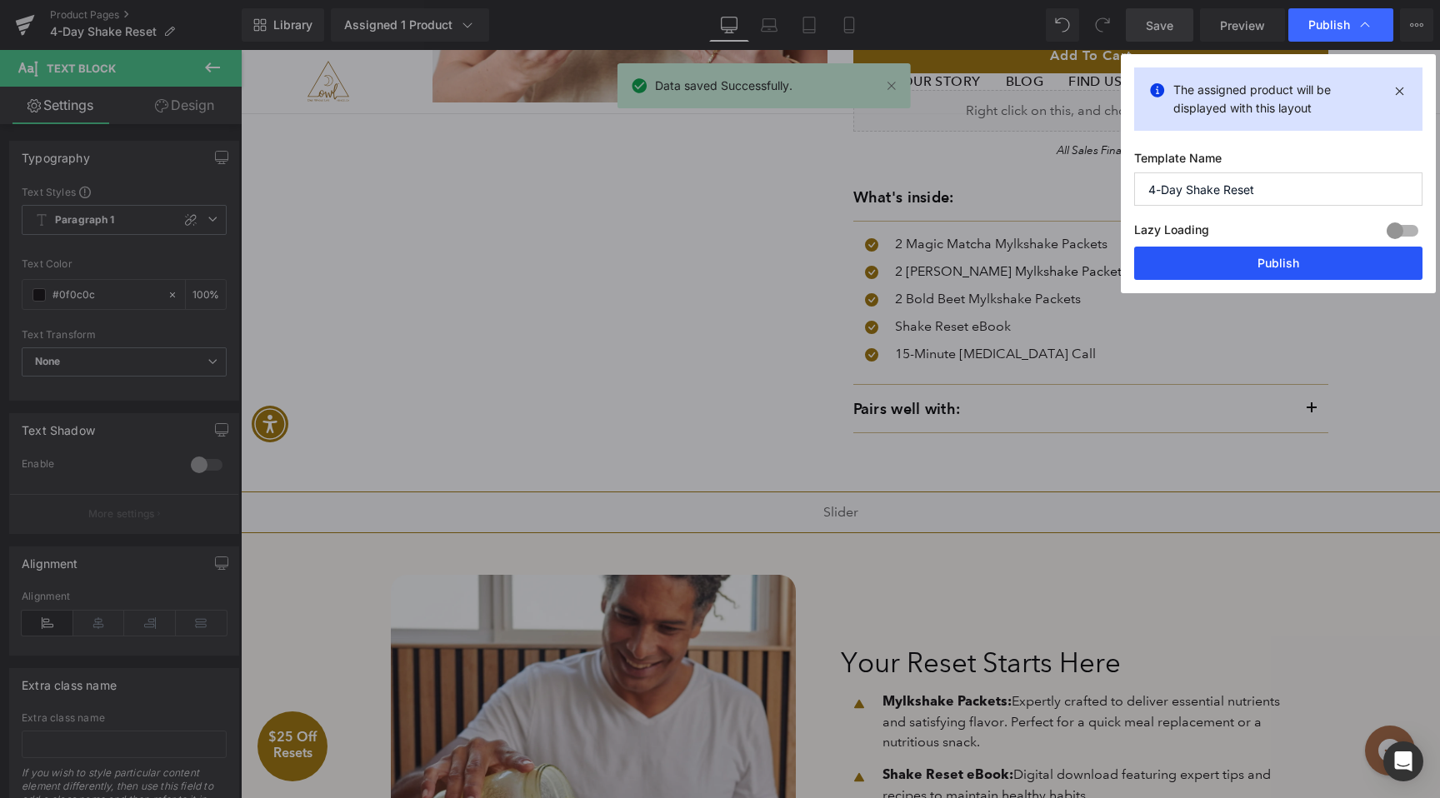
click at [1292, 269] on button "Publish" at bounding box center [1278, 263] width 288 height 33
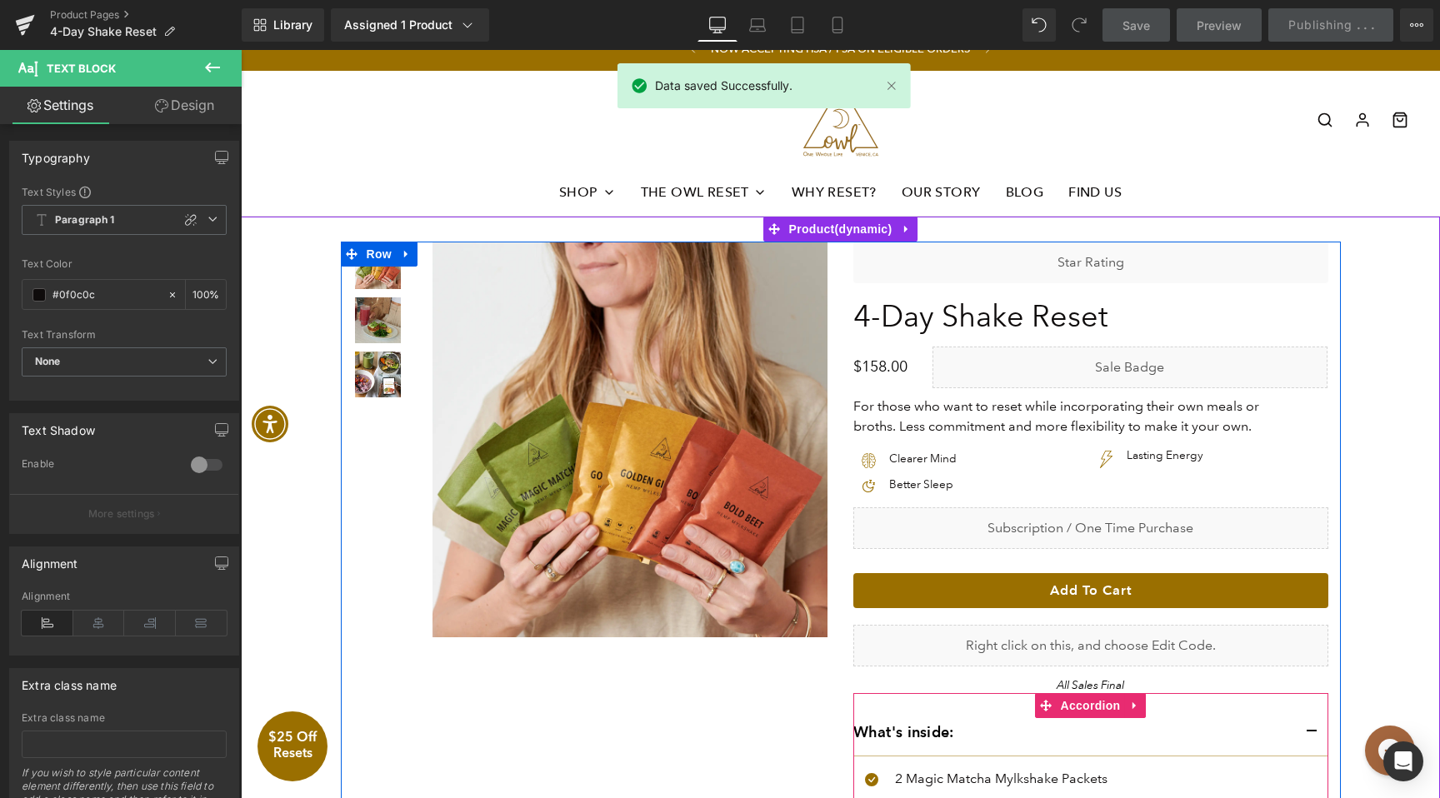
scroll to position [0, 0]
